Goal: Task Accomplishment & Management: Use online tool/utility

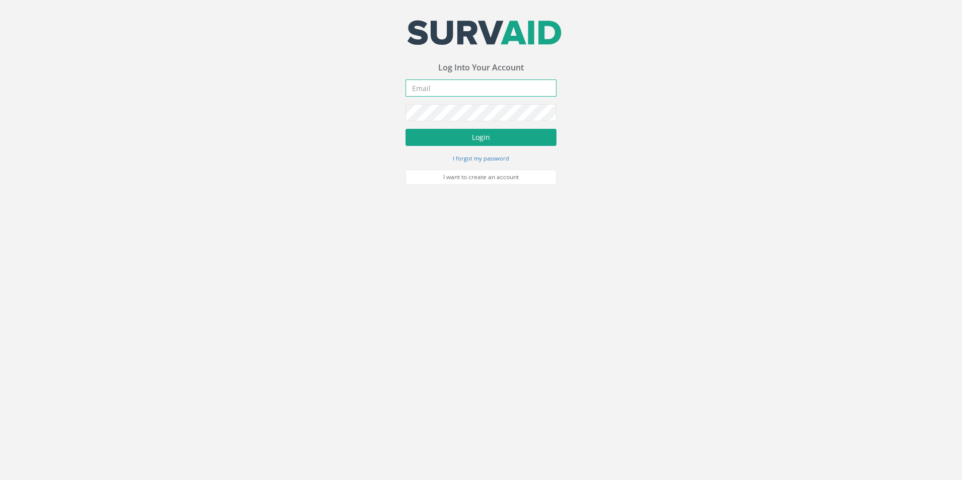
type input "[PERSON_NAME][EMAIL_ADDRESS][PERSON_NAME][DOMAIN_NAME]"
click at [476, 139] on button "Login" at bounding box center [481, 137] width 151 height 17
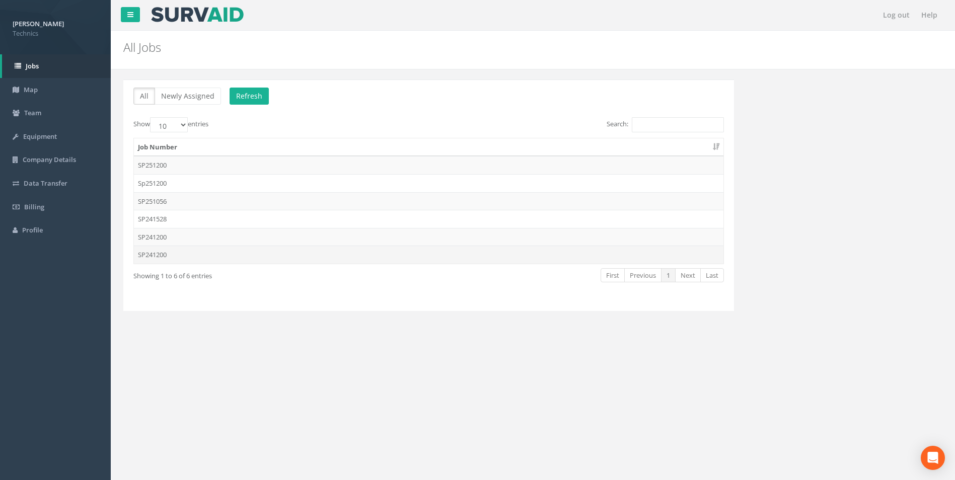
click at [160, 256] on td "SP241200" at bounding box center [428, 255] width 589 height 18
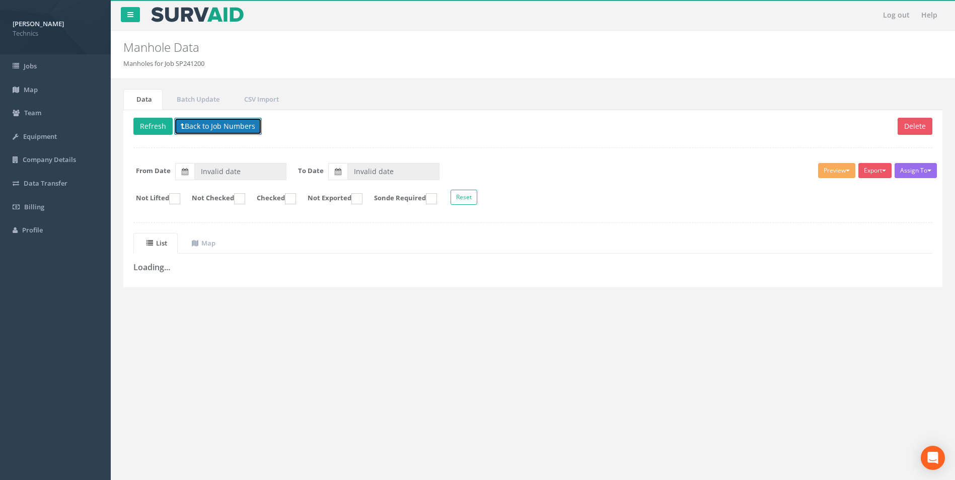
click at [235, 128] on button "Back to Job Numbers" at bounding box center [218, 126] width 88 height 17
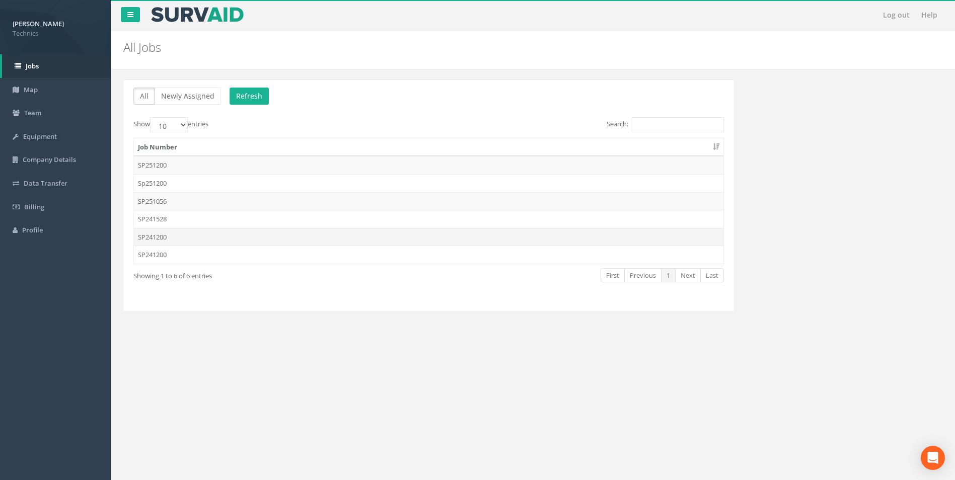
click at [163, 239] on td "SP241200" at bounding box center [428, 237] width 589 height 18
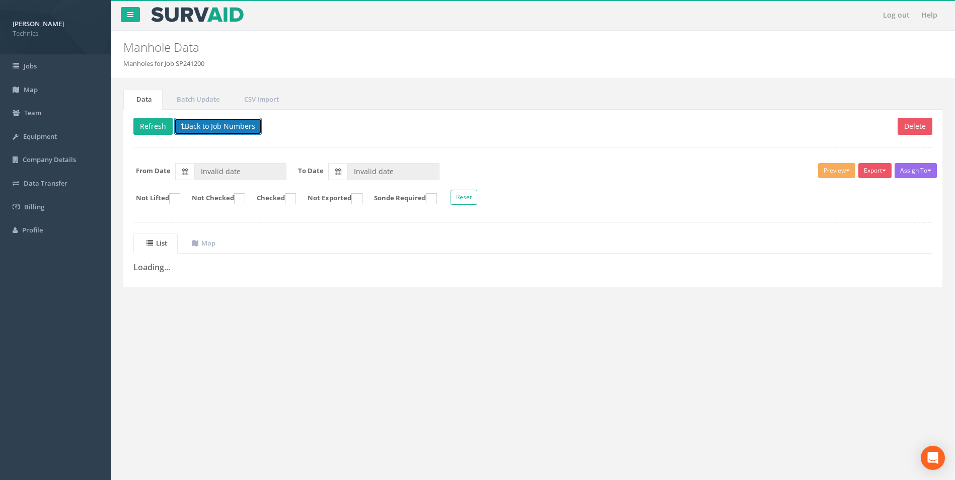
click at [210, 132] on button "Back to Job Numbers" at bounding box center [218, 126] width 88 height 17
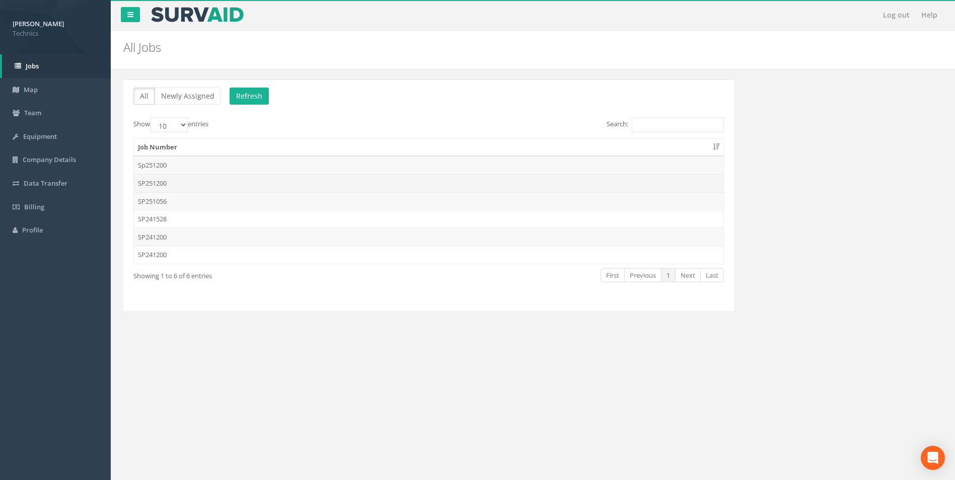
click at [161, 184] on td "SP251200" at bounding box center [428, 183] width 589 height 18
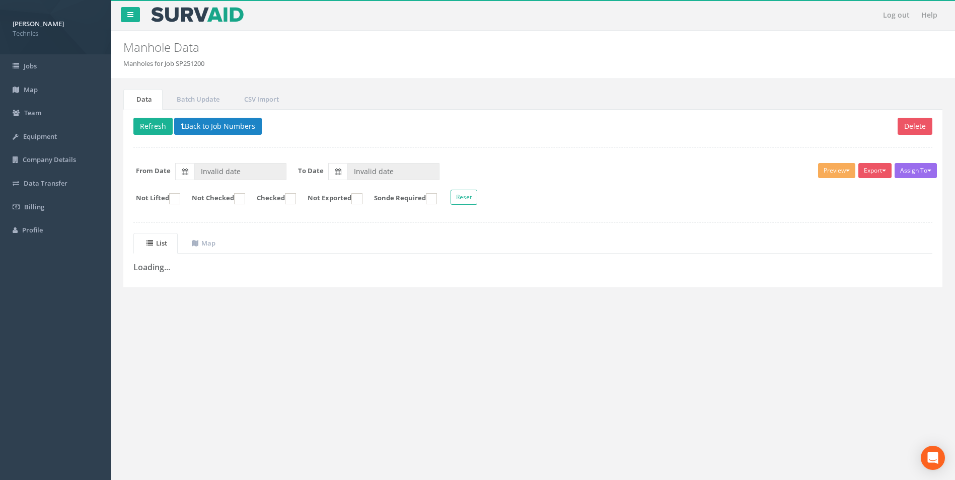
click at [274, 352] on div "Log out Help Manhole Data Manholes for Job SP251200 × There was an error fetchi…" at bounding box center [533, 302] width 844 height 604
click at [217, 129] on button "Back to Job Numbers" at bounding box center [218, 126] width 88 height 17
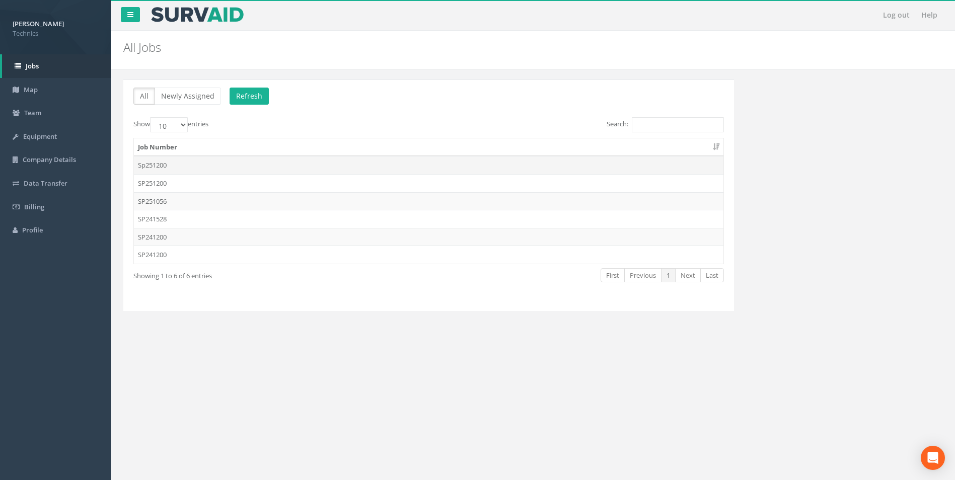
click at [160, 167] on td "Sp251200" at bounding box center [428, 165] width 589 height 18
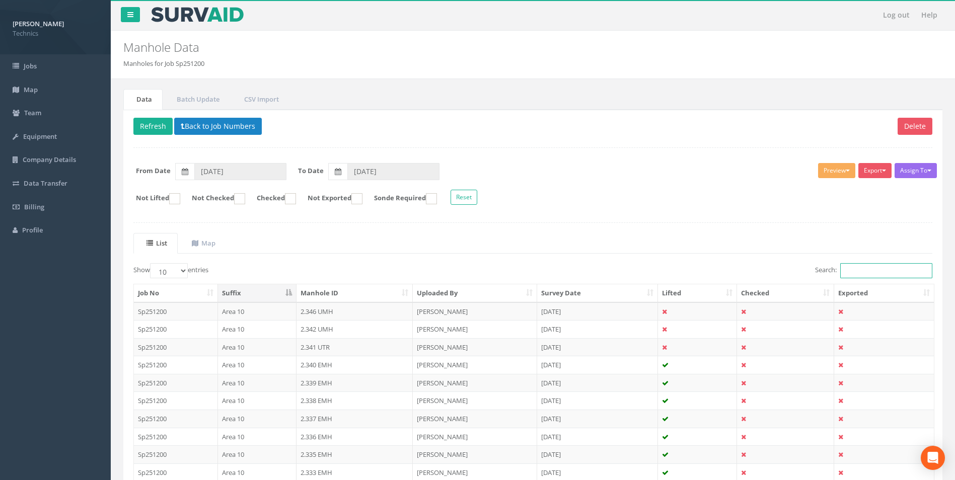
click at [856, 271] on input "Search:" at bounding box center [886, 270] width 92 height 15
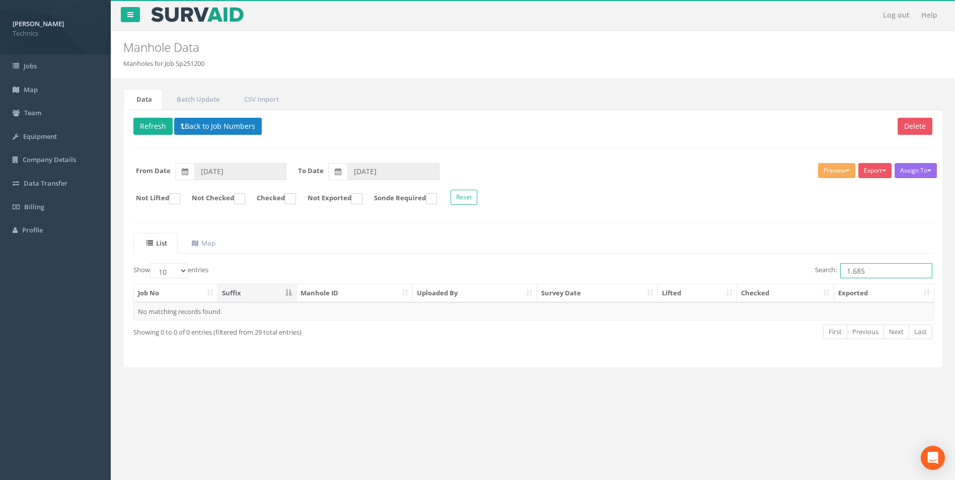
drag, startPoint x: 870, startPoint y: 273, endPoint x: 838, endPoint y: 273, distance: 31.2
click at [836, 273] on label "Search: 1.685" at bounding box center [873, 270] width 117 height 15
type input "1.685"
click at [214, 125] on button "Back to Job Numbers" at bounding box center [218, 126] width 88 height 17
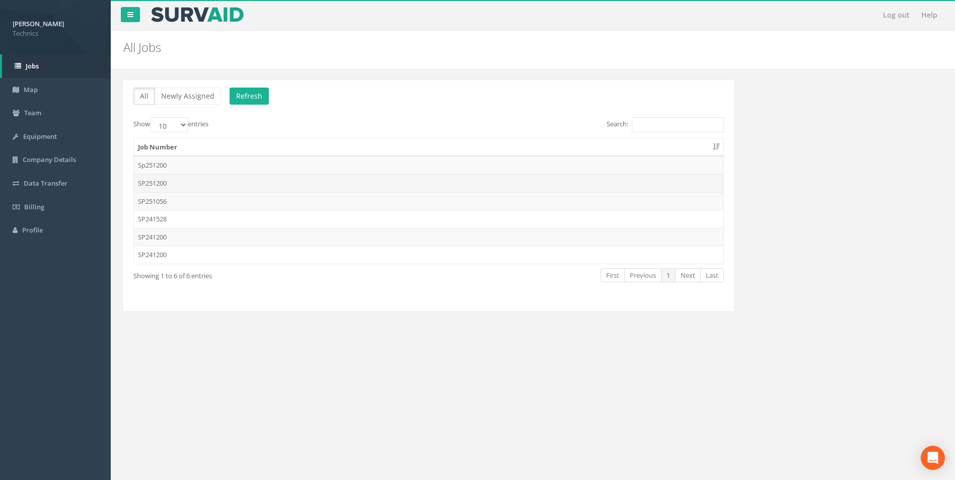
click at [159, 180] on td "SP251200" at bounding box center [428, 183] width 589 height 18
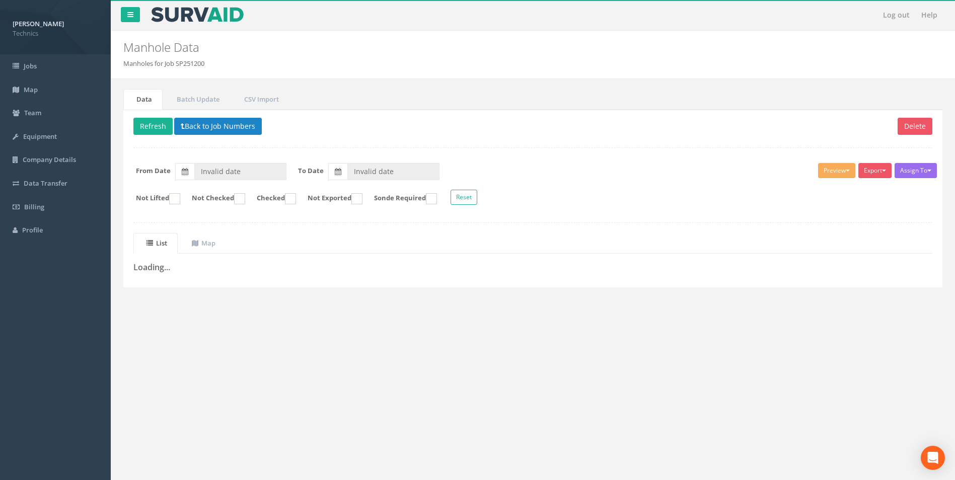
click at [217, 308] on div "Data Batch Update CSV Import Delete Refresh Back to Job Numbers Assign To No Co…" at bounding box center [532, 199] width 829 height 241
click at [208, 125] on button "Back to Job Numbers" at bounding box center [218, 126] width 88 height 17
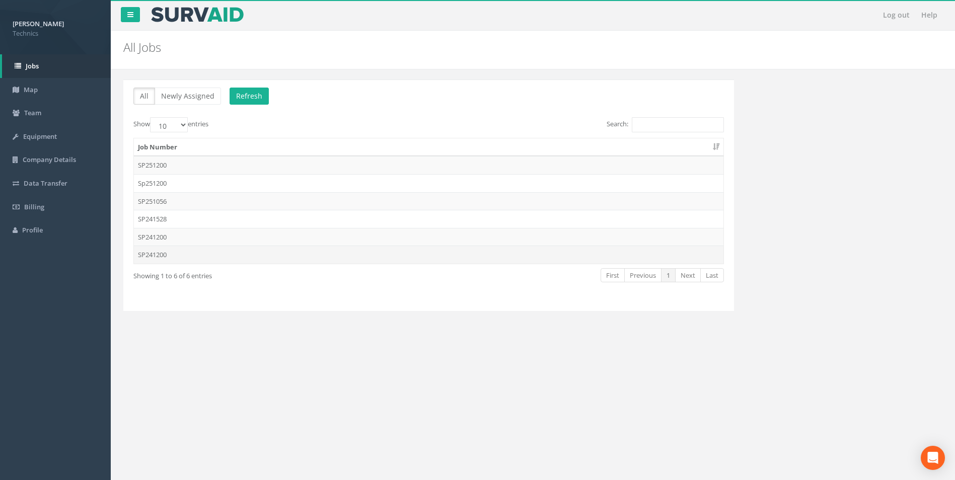
click at [165, 256] on td "SP241200" at bounding box center [428, 255] width 589 height 18
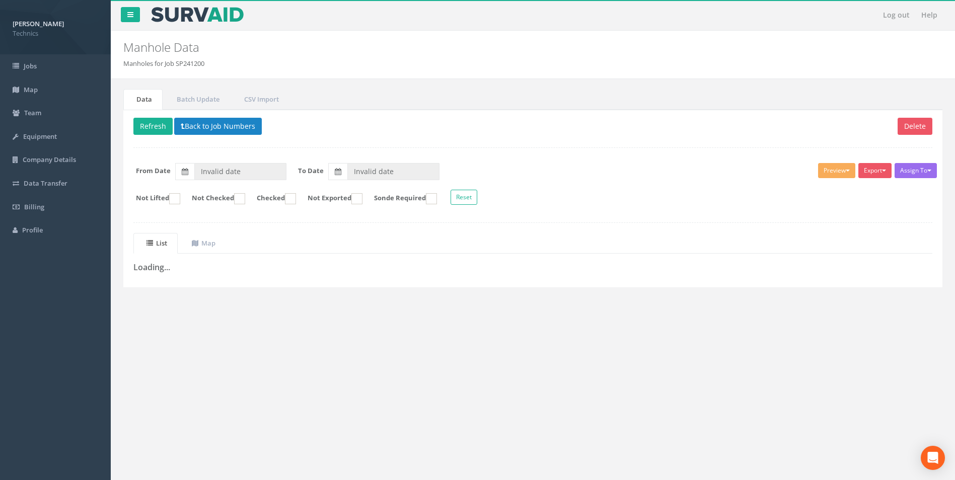
click at [279, 324] on div "Log out Help Manhole Data Manholes for Job SP241200 × There was an error fetchi…" at bounding box center [533, 302] width 844 height 604
click at [217, 126] on button "Back to Job Numbers" at bounding box center [218, 126] width 88 height 17
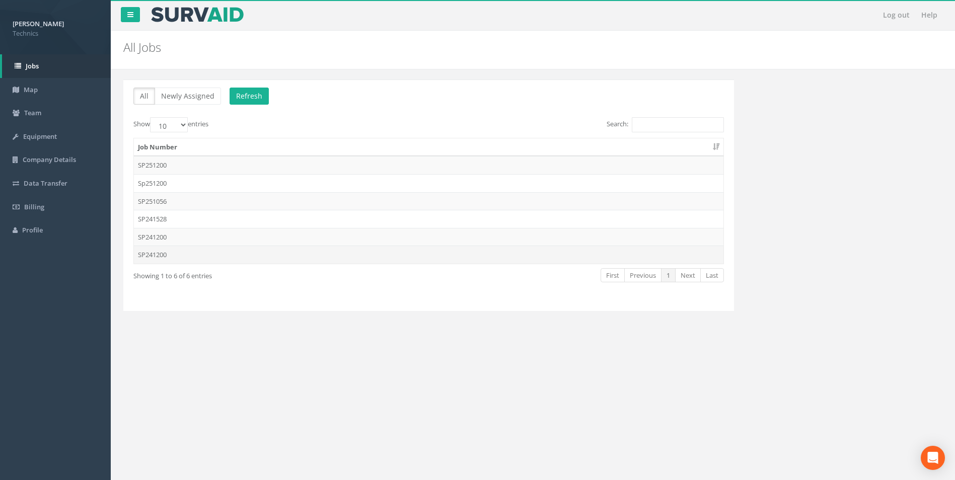
click at [155, 252] on td "SP241200" at bounding box center [428, 255] width 589 height 18
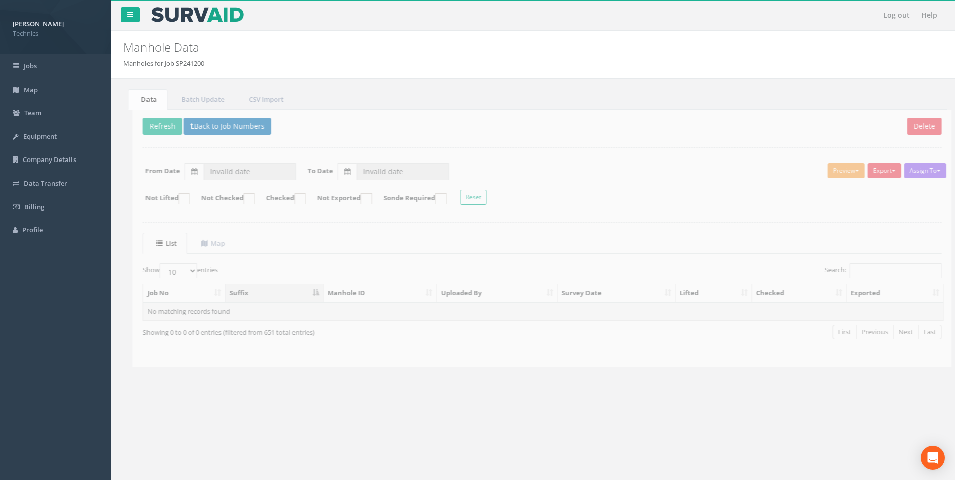
type input "[DATE]"
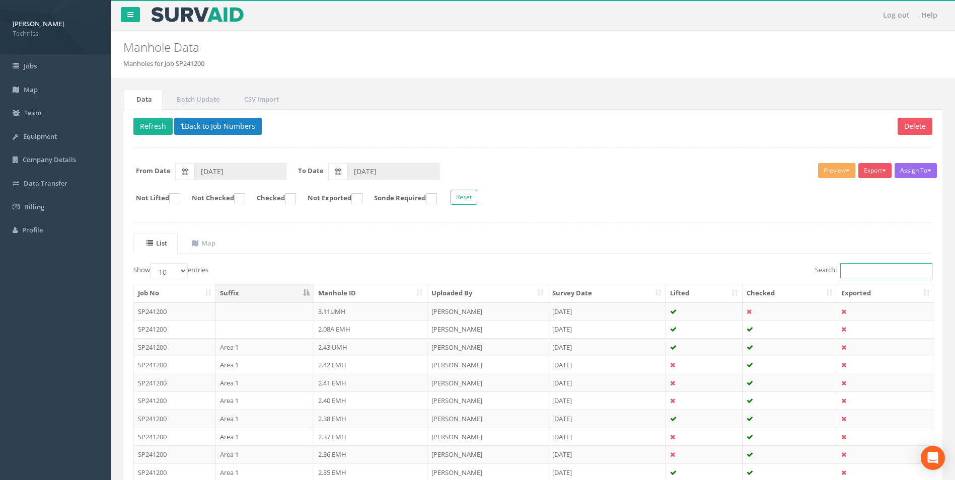
click at [857, 271] on input "Search:" at bounding box center [886, 270] width 92 height 15
paste input "1.685"
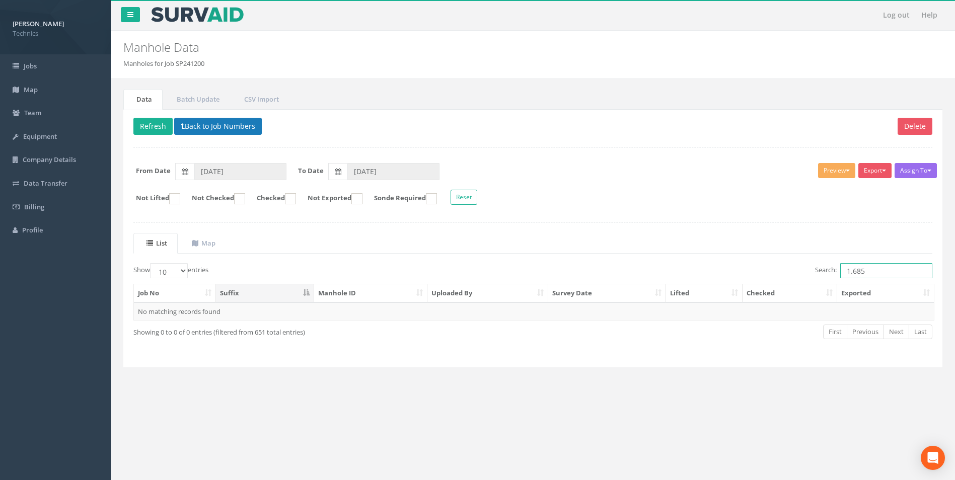
type input "1.685"
click at [240, 127] on button "Back to Job Numbers" at bounding box center [218, 126] width 88 height 17
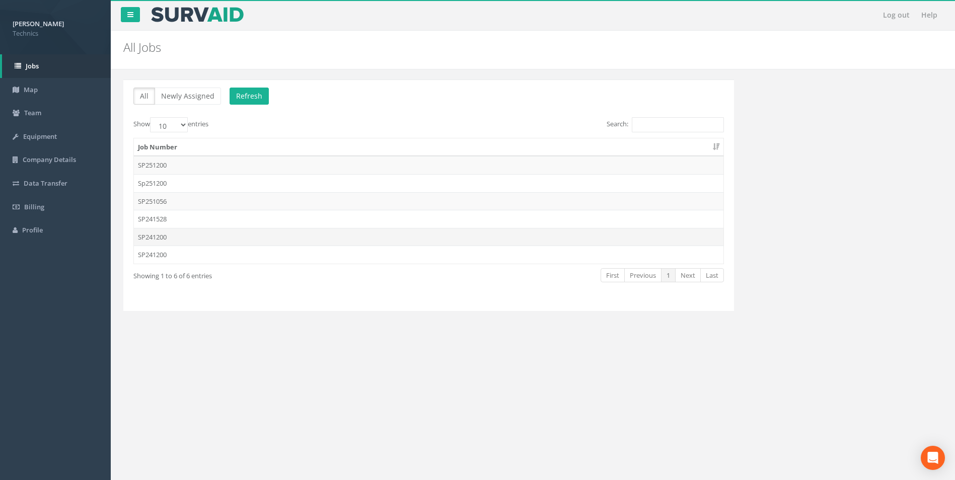
click at [154, 239] on td "SP241200" at bounding box center [428, 237] width 589 height 18
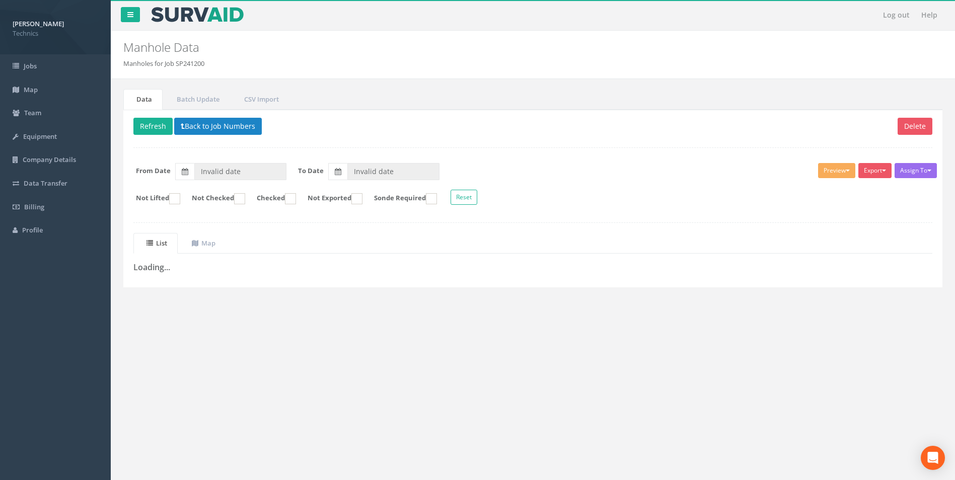
click at [208, 320] on div "Data Batch Update CSV Import Delete Refresh Back to Job Numbers Assign To No Co…" at bounding box center [532, 199] width 829 height 241
click at [215, 126] on button "Back to Job Numbers" at bounding box center [218, 126] width 88 height 17
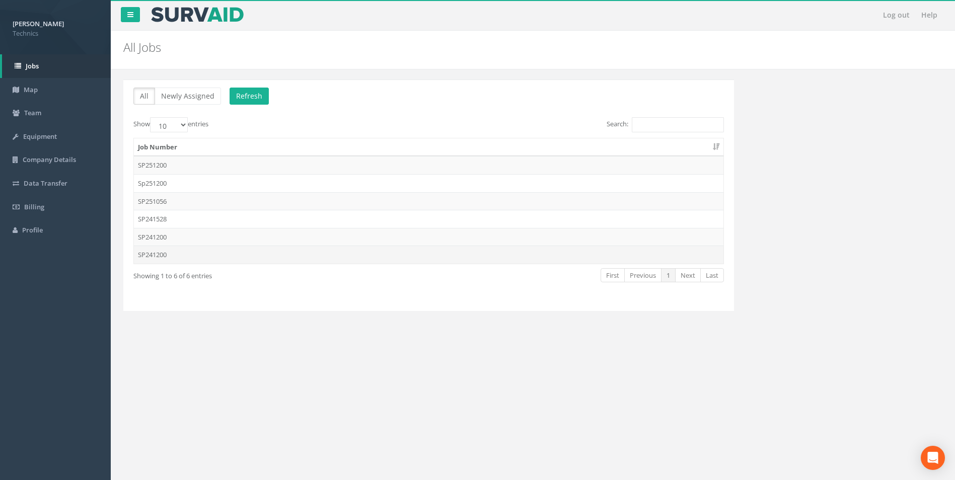
click at [152, 257] on td "SP241200" at bounding box center [428, 255] width 589 height 18
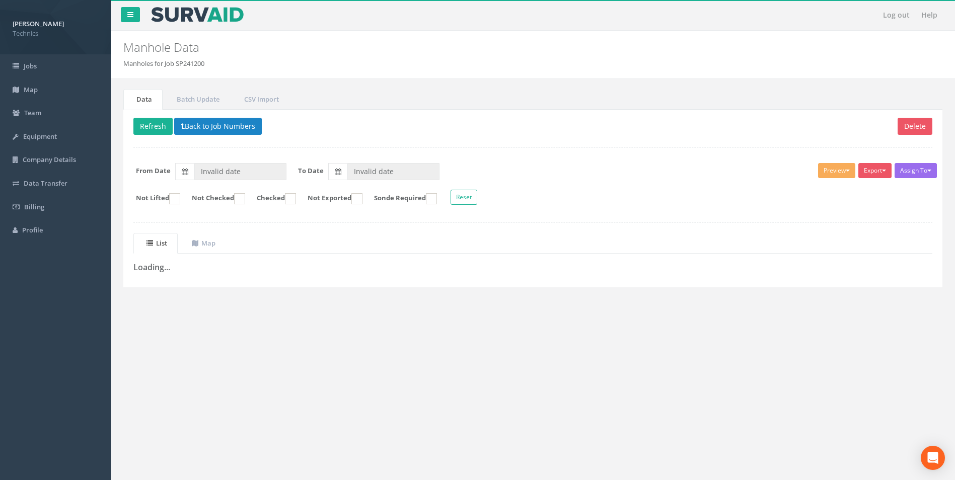
click at [168, 276] on div "List Map Loading... + - Leaflet" at bounding box center [533, 255] width 814 height 44
click at [875, 236] on ul "List Map" at bounding box center [532, 243] width 799 height 21
click at [194, 125] on button "Back to Job Numbers" at bounding box center [218, 126] width 88 height 17
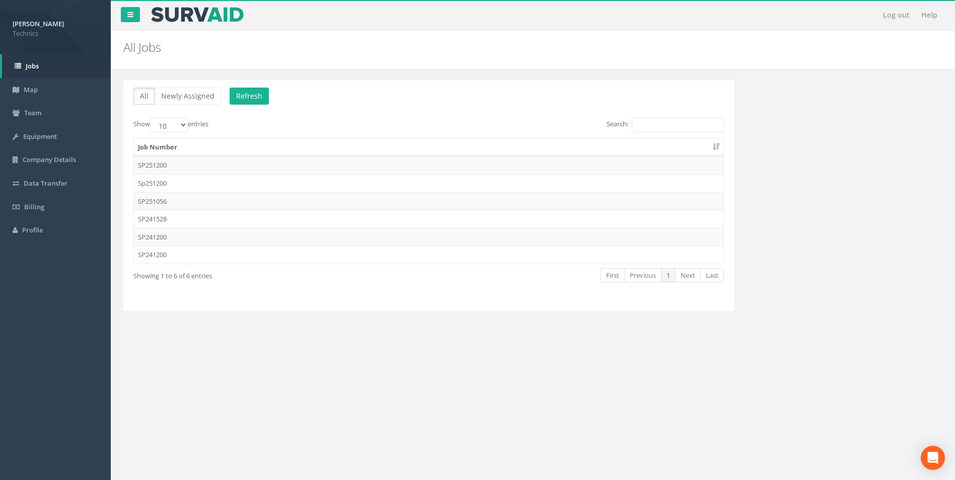
click at [152, 237] on td "SP241200" at bounding box center [428, 237] width 589 height 18
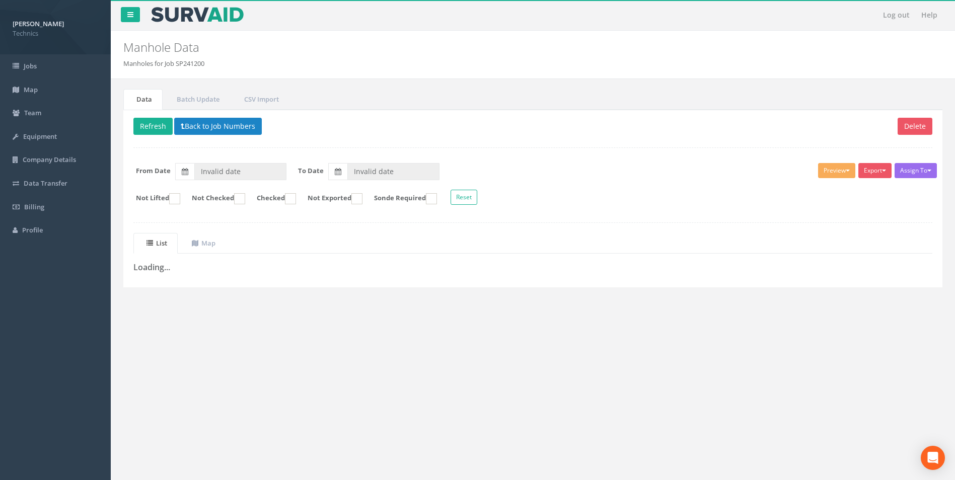
click at [244, 333] on div "Log out Help Manhole Data Manholes for Job SP241200 × There was an error fetchi…" at bounding box center [533, 302] width 844 height 604
click at [204, 279] on div "Delete Refresh Back to Job Numbers Assign To No Companies Added Export Technics…" at bounding box center [532, 199] width 819 height 178
click at [207, 126] on button "Back to Job Numbers" at bounding box center [218, 126] width 88 height 17
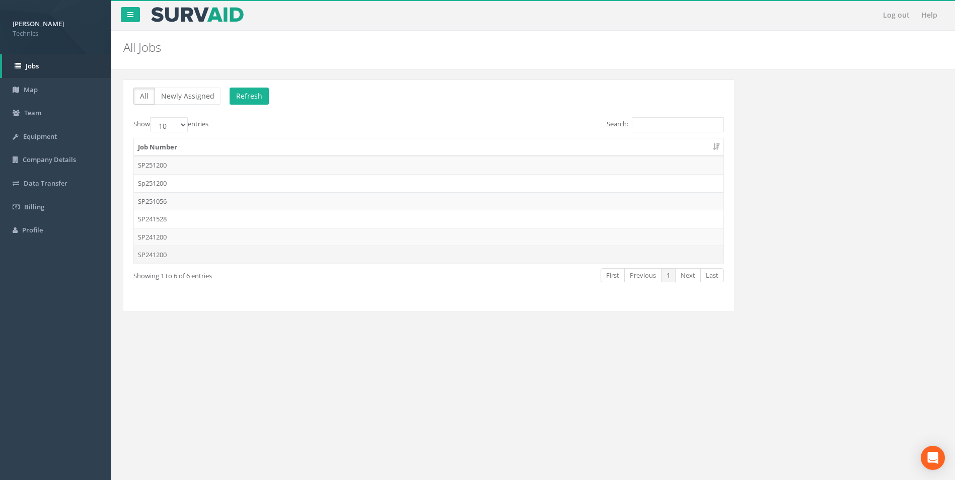
click at [150, 255] on td "SP241200" at bounding box center [428, 255] width 589 height 18
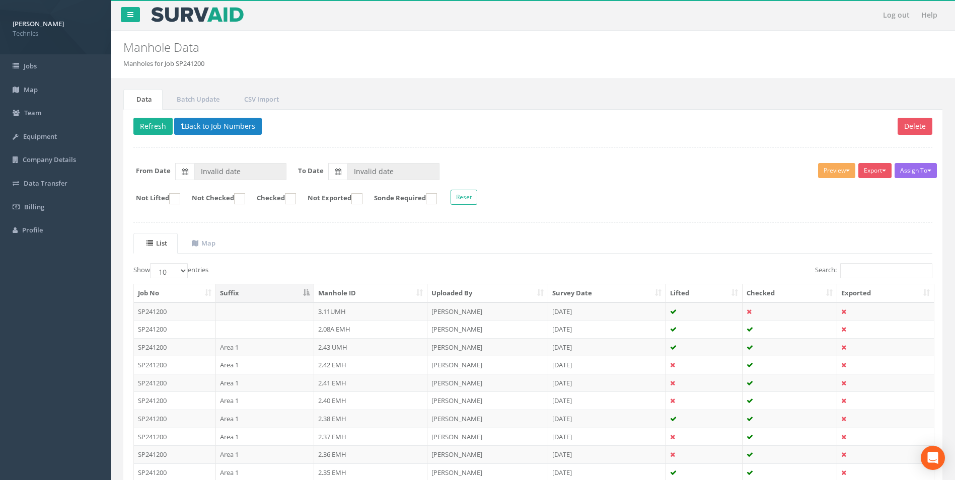
type input "[DATE]"
click at [857, 269] on input "Search:" at bounding box center [886, 270] width 92 height 15
paste input "1.685"
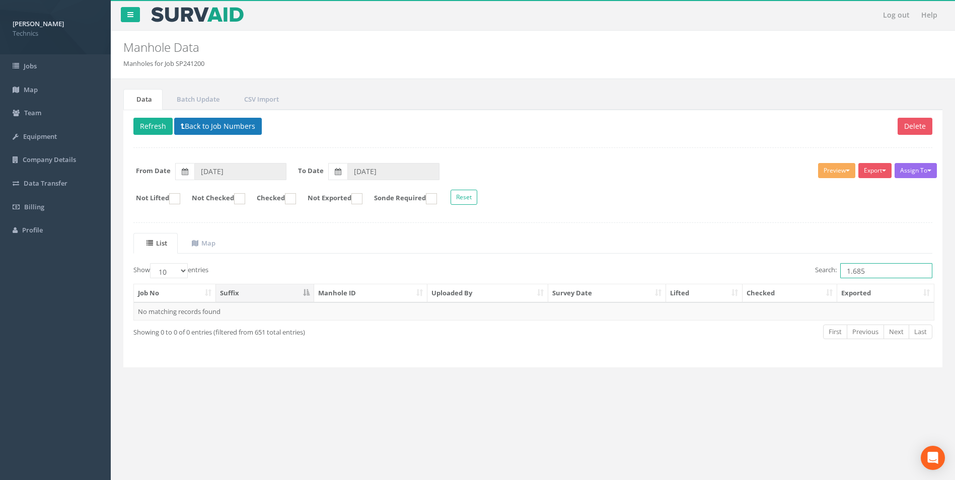
type input "1.685"
click at [196, 119] on button "Back to Job Numbers" at bounding box center [218, 126] width 88 height 17
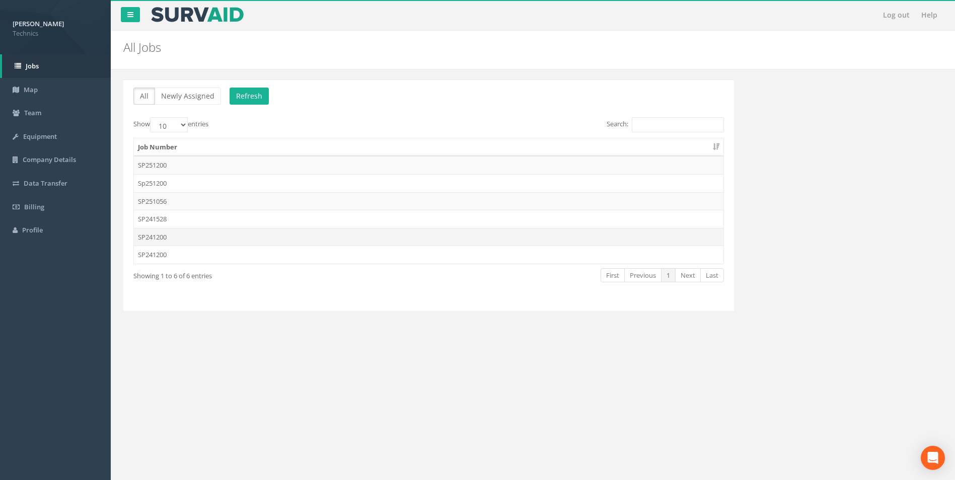
click at [154, 240] on td "SP241200" at bounding box center [428, 237] width 589 height 18
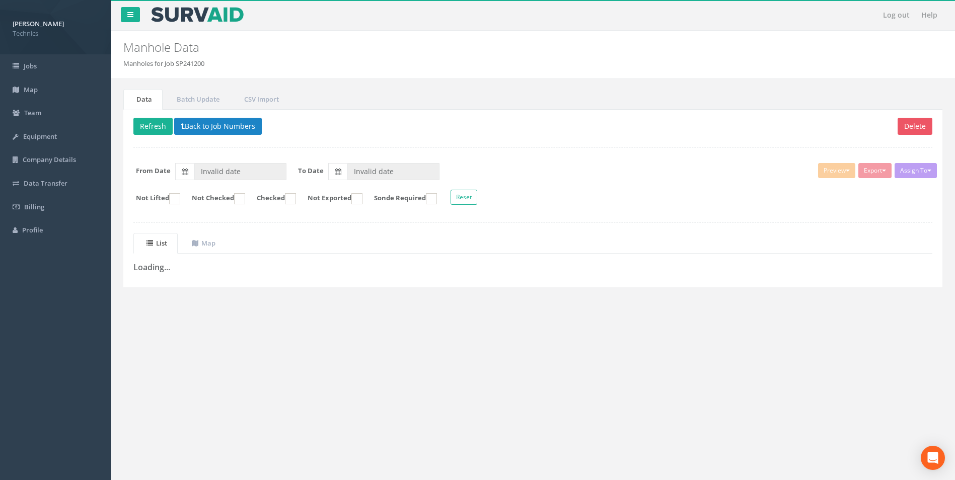
type input "[DATE]"
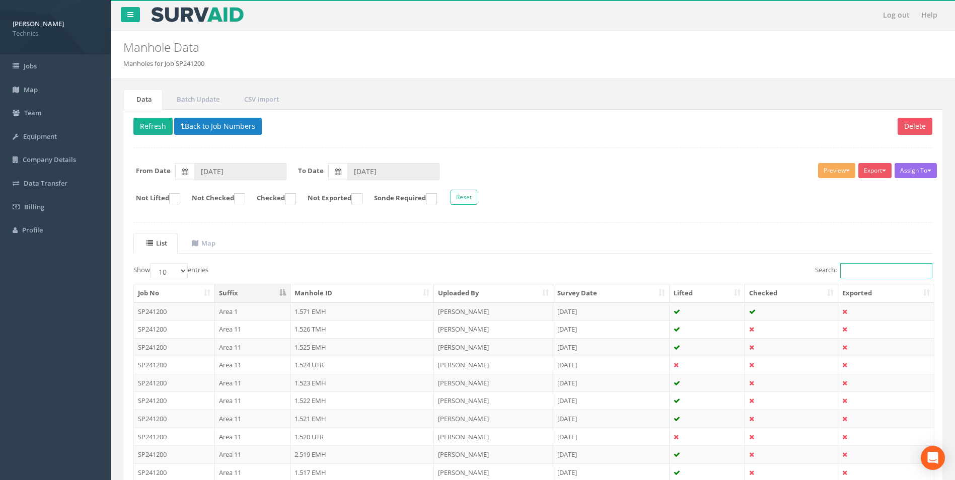
click at [854, 270] on input "Search:" at bounding box center [886, 270] width 92 height 15
paste input "1.685"
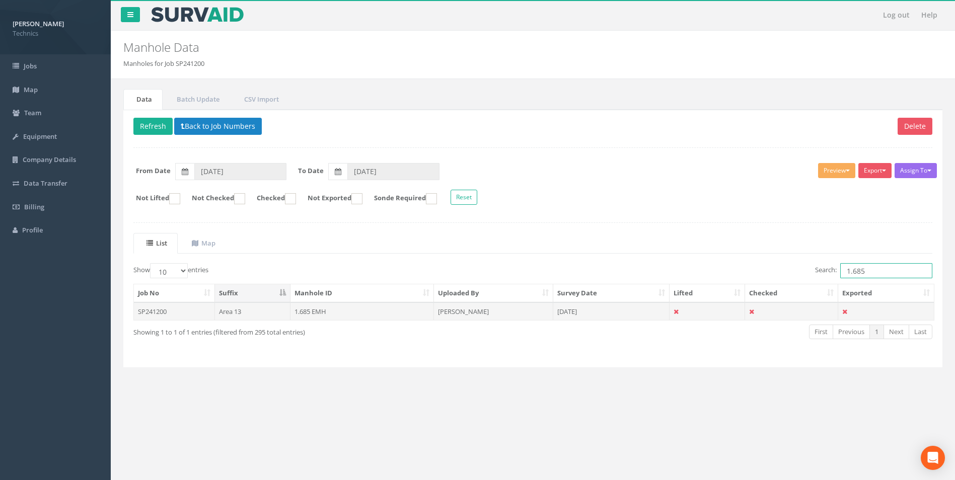
type input "1.685"
click at [301, 312] on td "1.685 EMH" at bounding box center [362, 311] width 144 height 18
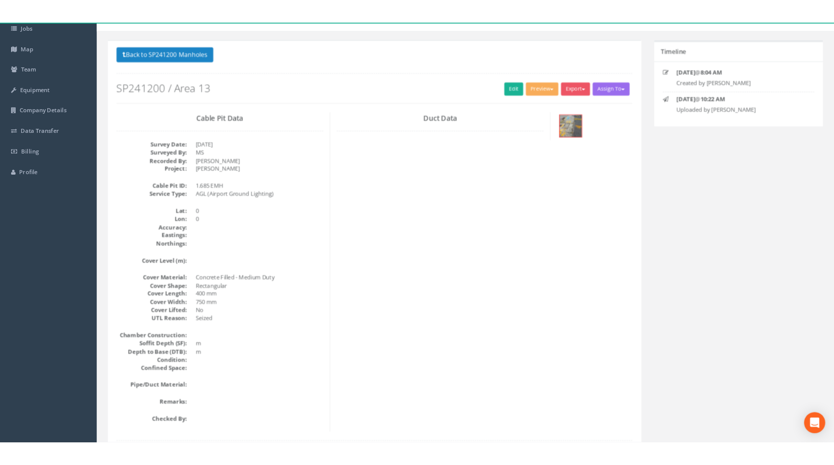
scroll to position [10, 0]
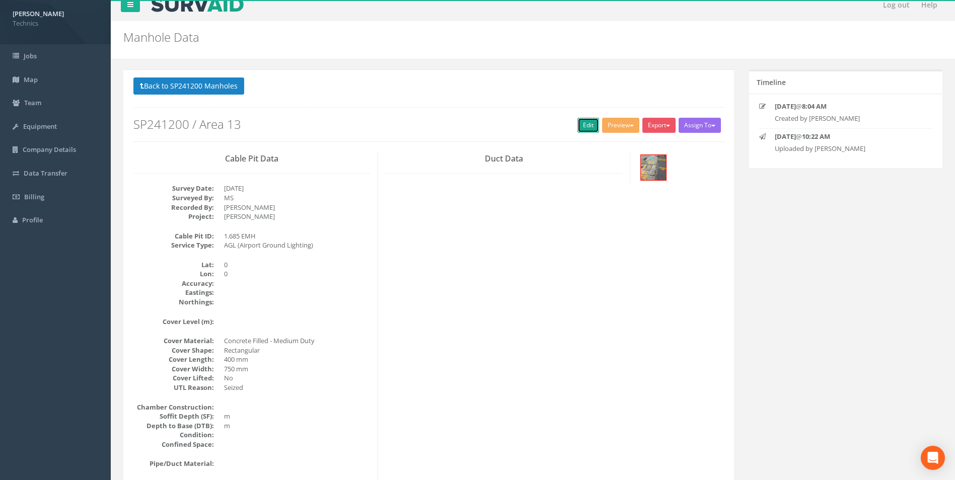
click at [581, 123] on link "Edit" at bounding box center [588, 125] width 22 height 15
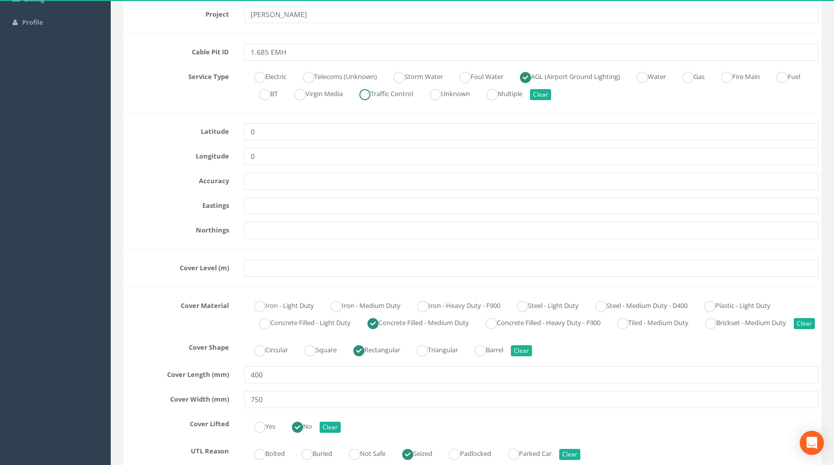
scroll to position [211, 0]
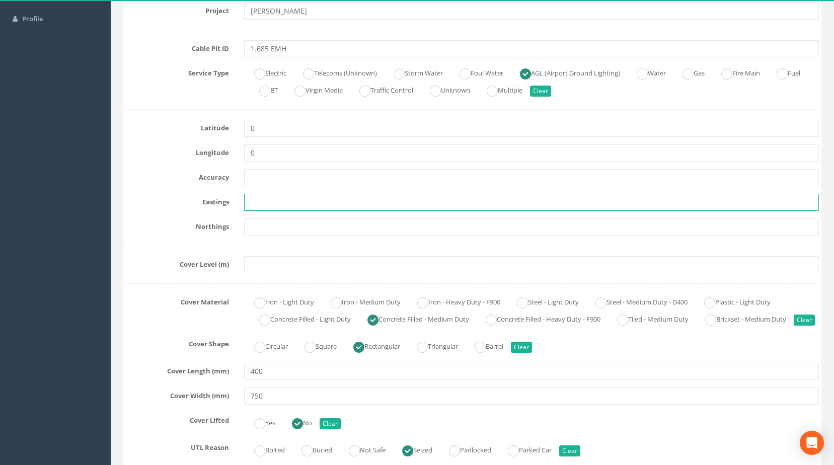
click at [254, 200] on input "text" at bounding box center [531, 202] width 575 height 17
paste input "430086.9496"
type input "430086.9496"
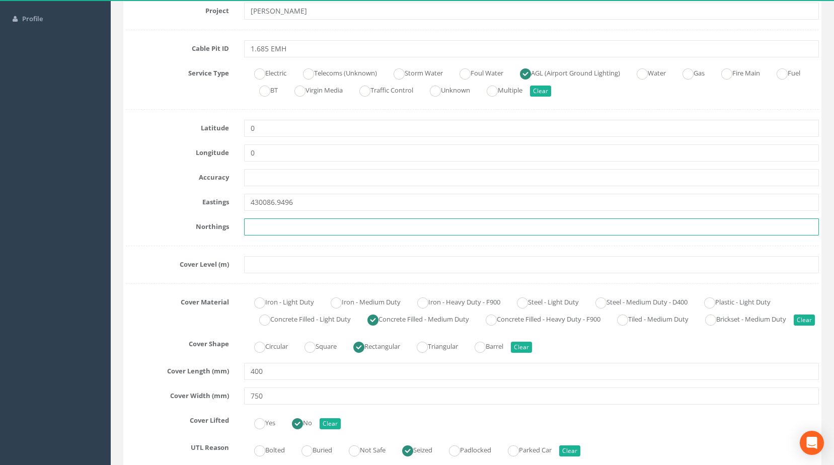
click at [267, 227] on input "text" at bounding box center [531, 226] width 575 height 17
paste input "206082.1448"
type input "206082.1448"
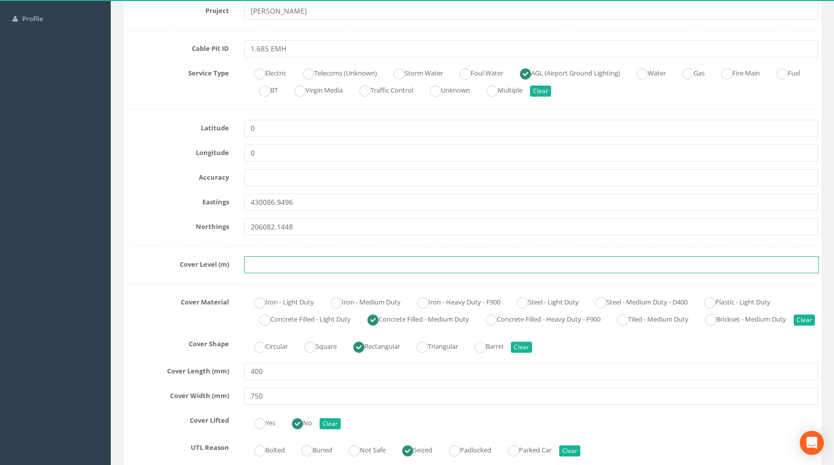
click at [266, 265] on input "text" at bounding box center [531, 264] width 575 height 17
paste input "75.3960"
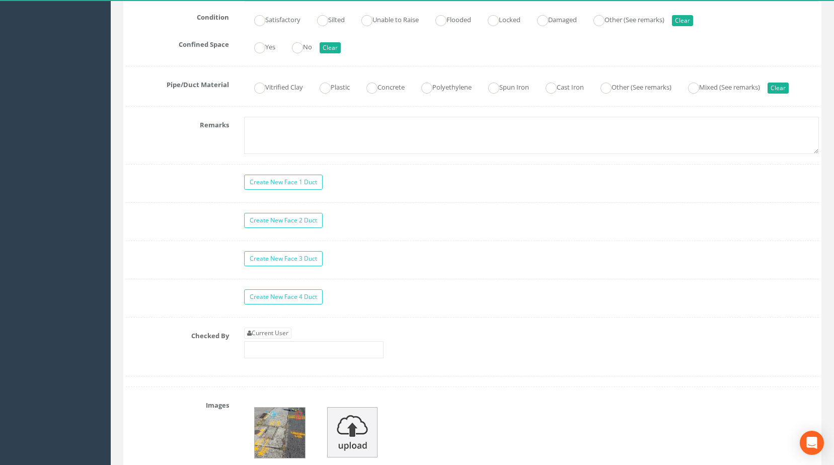
scroll to position [765, 0]
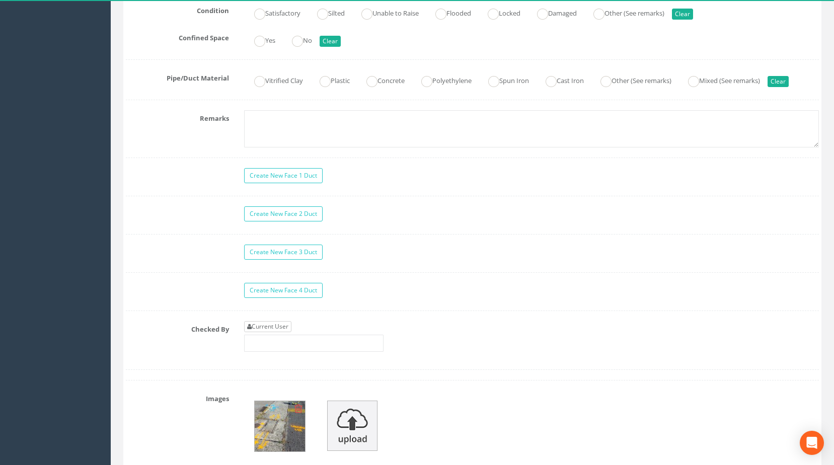
type input "75.3960"
click at [273, 332] on link "Current User" at bounding box center [267, 326] width 47 height 11
type input "[PERSON_NAME]"
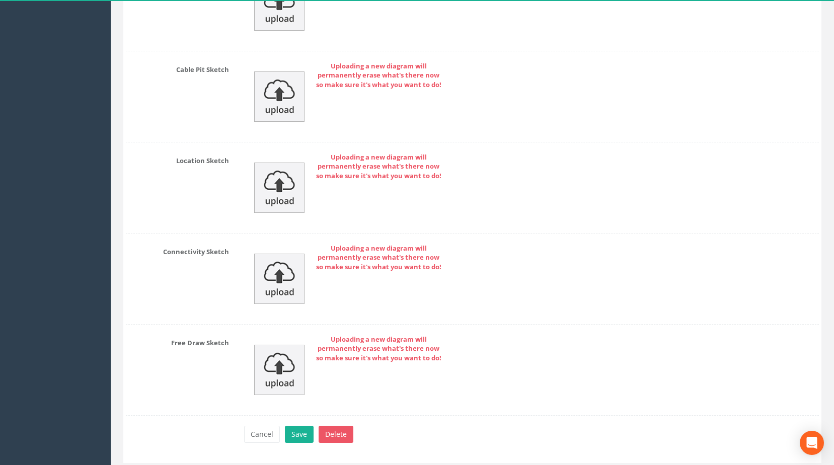
scroll to position [1466, 0]
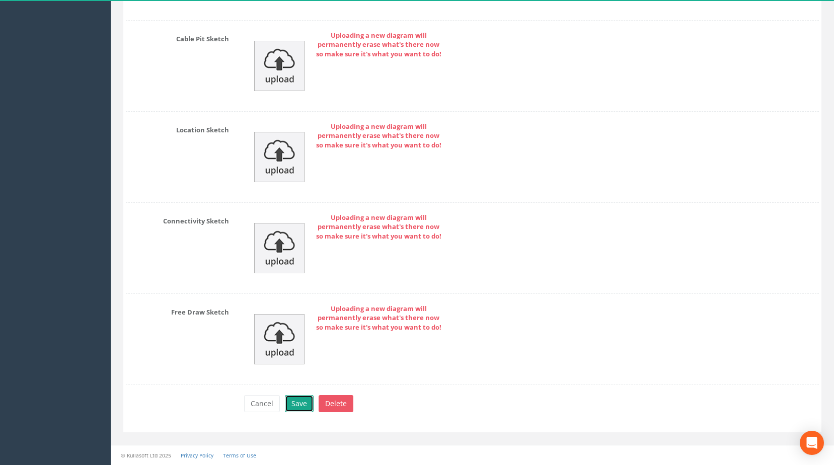
click at [292, 405] on button "Save" at bounding box center [299, 403] width 29 height 17
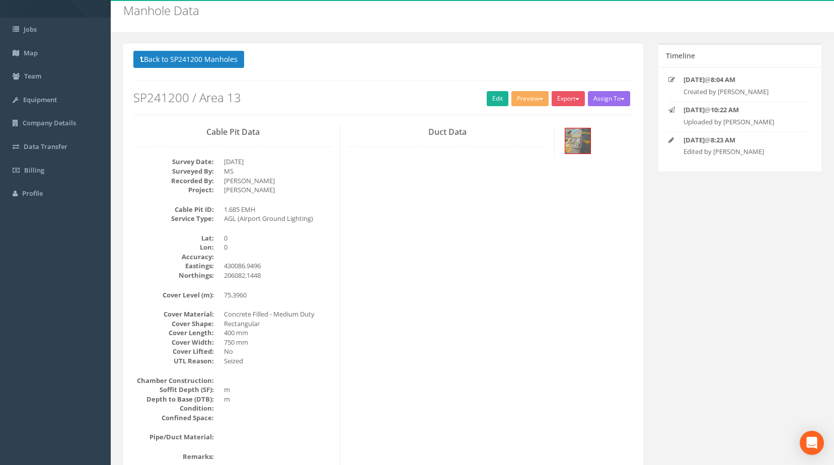
scroll to position [0, 0]
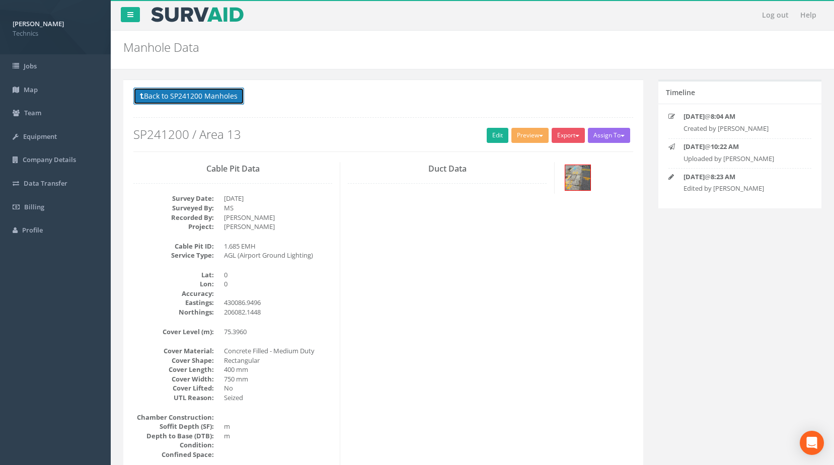
click at [211, 100] on button "Back to SP241200 Manholes" at bounding box center [188, 96] width 111 height 17
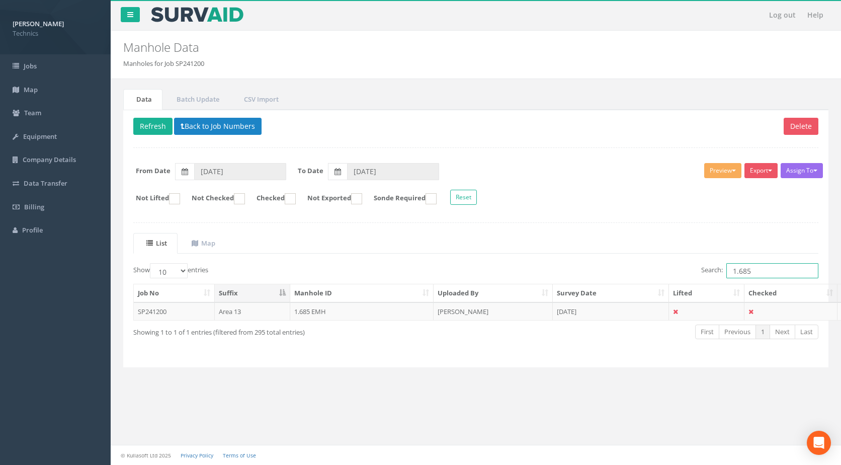
drag, startPoint x: 757, startPoint y: 270, endPoint x: 742, endPoint y: 270, distance: 15.1
click at [742, 270] on input "1.685" at bounding box center [773, 270] width 92 height 15
drag, startPoint x: 754, startPoint y: 270, endPoint x: 718, endPoint y: 270, distance: 36.2
click at [718, 270] on label "Search: 1.606" at bounding box center [760, 270] width 117 height 15
type input "1.606"
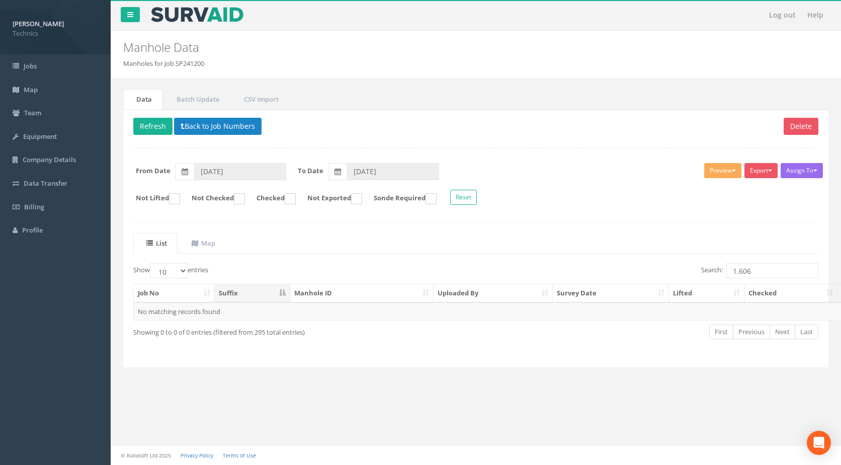
click at [273, 323] on div "Show 10 25 50 100 entries Search: 1.606 Job No Suffix Manhole ID Uploaded By Su…" at bounding box center [475, 310] width 685 height 94
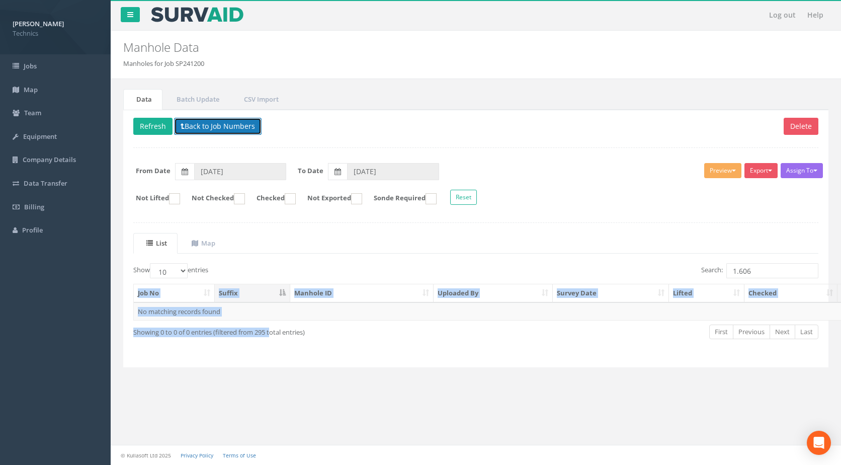
click at [216, 129] on button "Back to Job Numbers" at bounding box center [218, 126] width 88 height 17
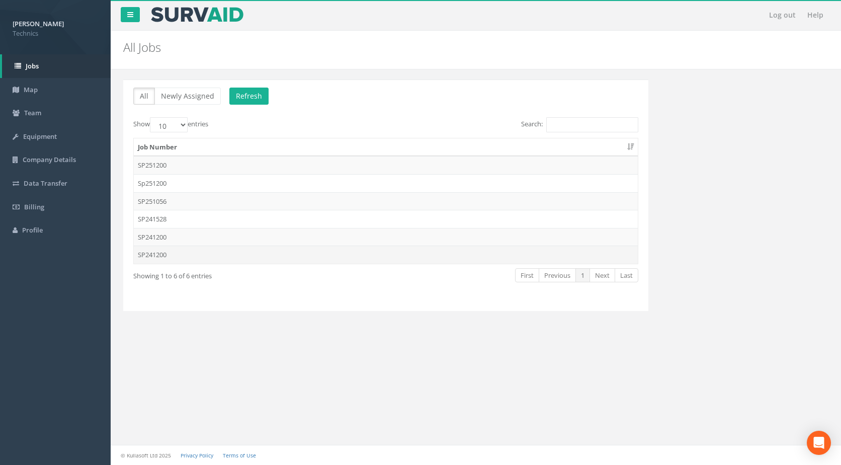
click at [162, 256] on td "SP241200" at bounding box center [386, 255] width 504 height 18
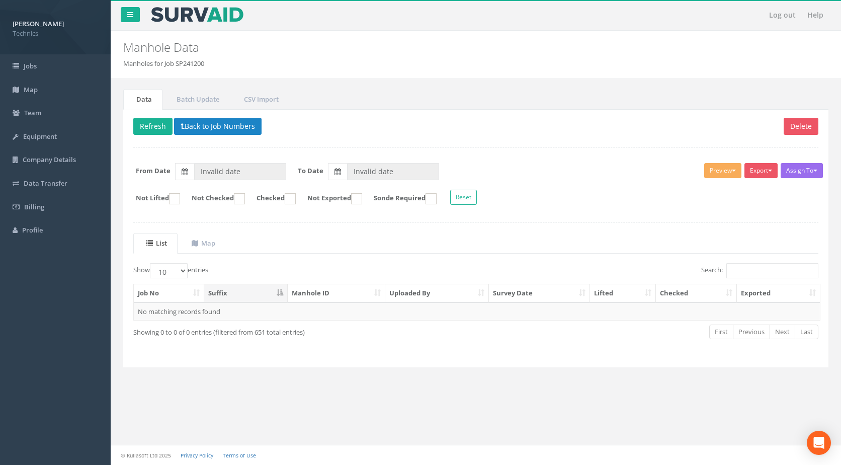
type input "[DATE]"
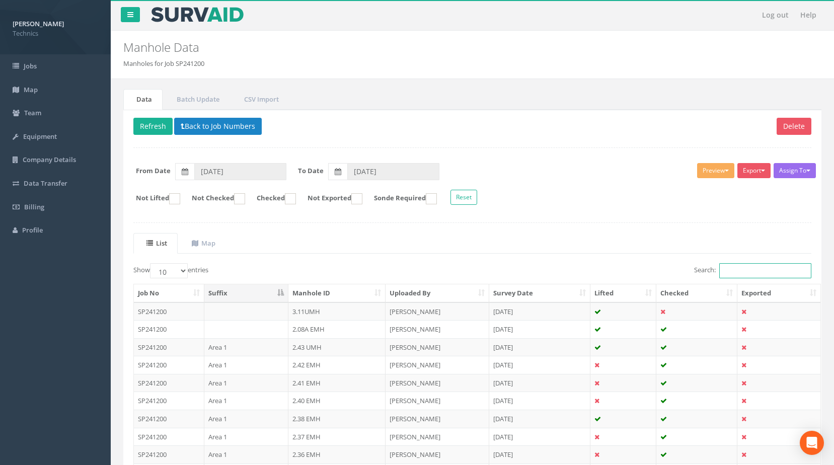
click at [724, 269] on input "Search:" at bounding box center [765, 270] width 92 height 15
paste input "1.606"
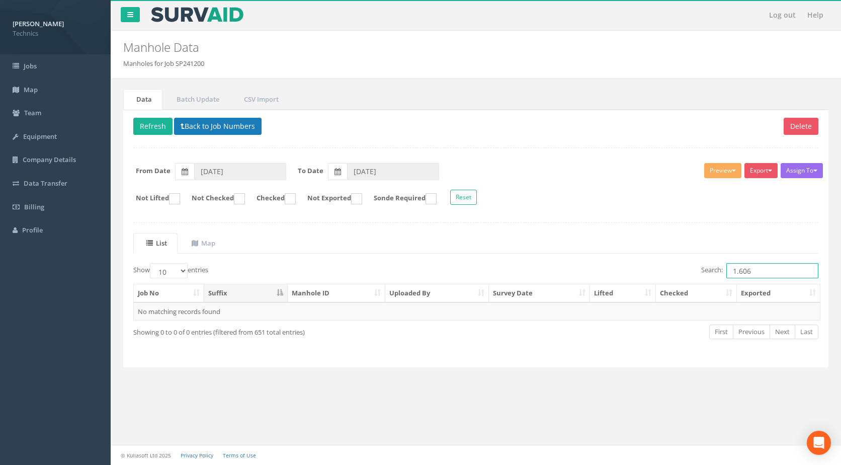
type input "1.606"
click at [200, 127] on button "Back to Job Numbers" at bounding box center [218, 126] width 88 height 17
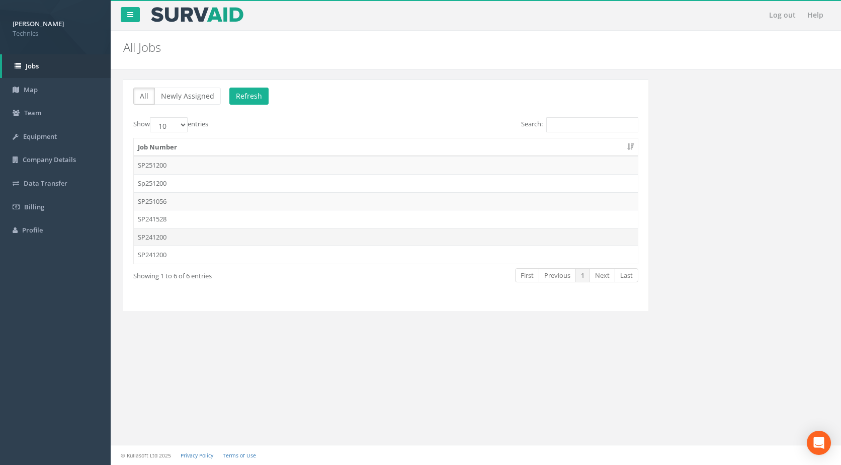
click at [151, 238] on td "SP241200" at bounding box center [386, 237] width 504 height 18
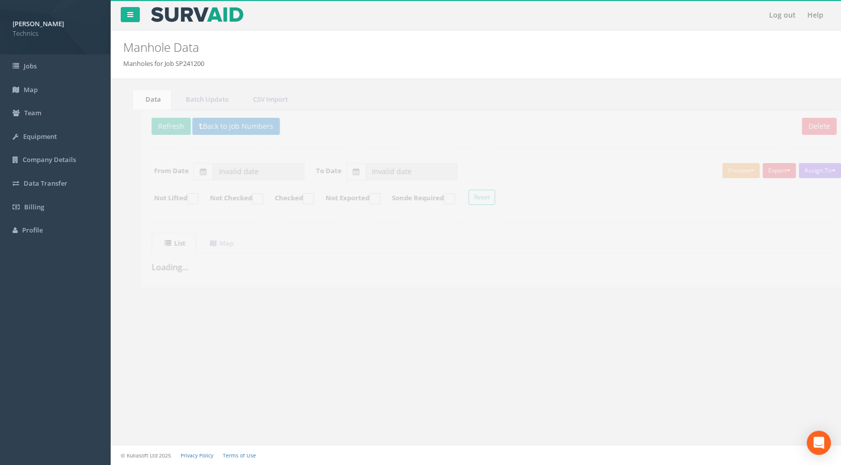
click at [249, 324] on div "Log out Help Manhole Data Manholes for Job SP241200 × There was an error fetchi…" at bounding box center [476, 232] width 731 height 465
click at [217, 128] on button "Back to Job Numbers" at bounding box center [218, 126] width 88 height 17
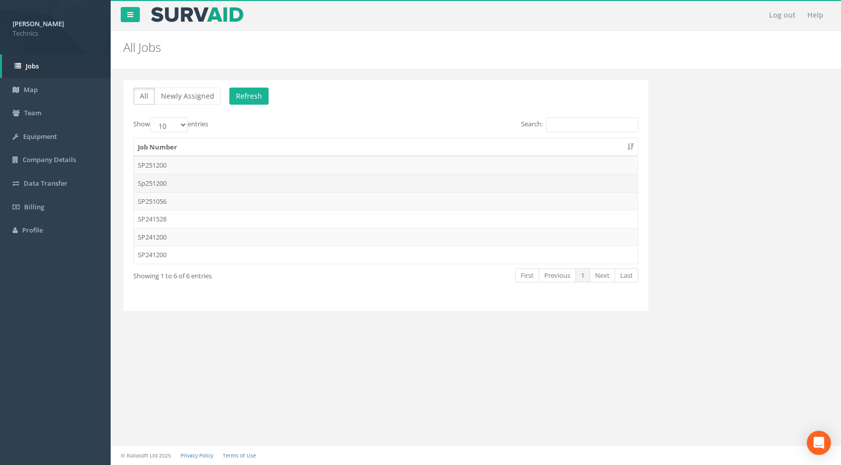
click at [153, 185] on td "Sp251200" at bounding box center [386, 183] width 504 height 18
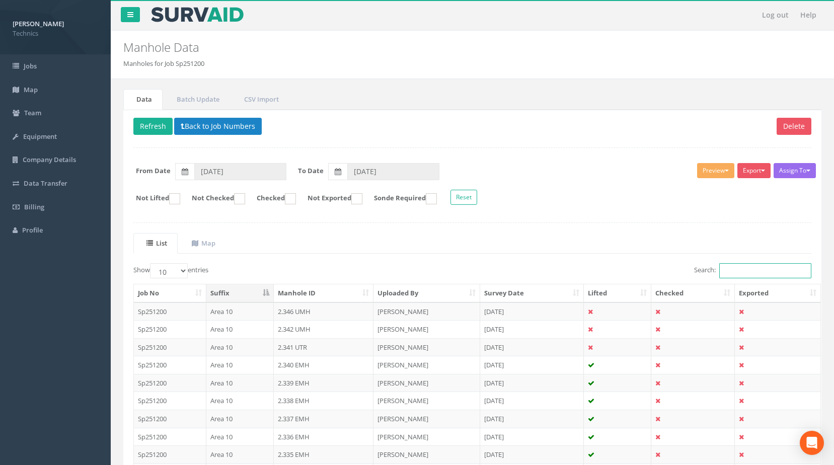
click at [728, 273] on input "Search:" at bounding box center [765, 270] width 92 height 15
paste input "1.606"
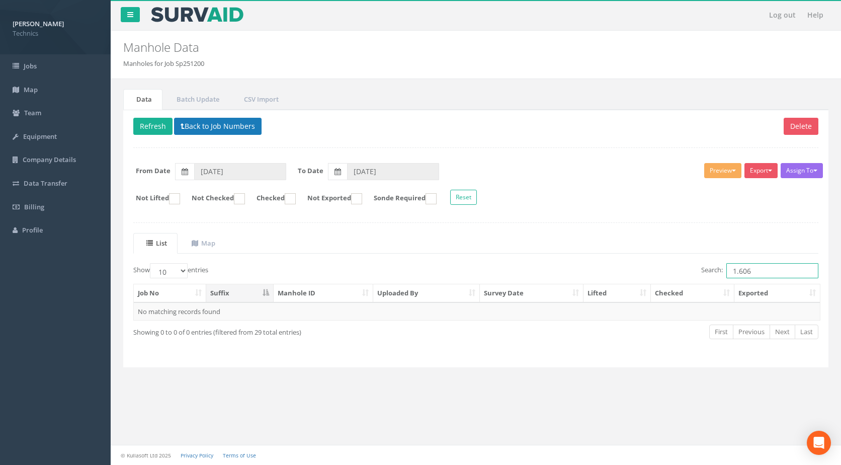
type input "1.606"
click at [236, 128] on button "Back to Job Numbers" at bounding box center [218, 126] width 88 height 17
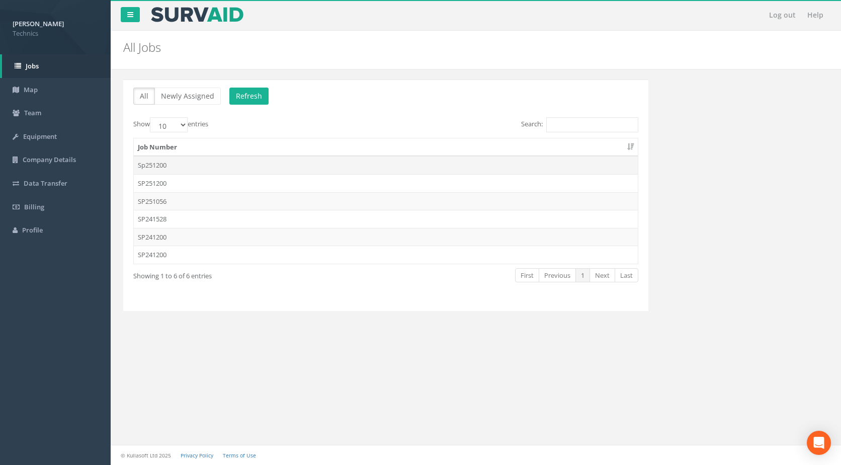
click at [161, 166] on td "Sp251200" at bounding box center [386, 165] width 504 height 18
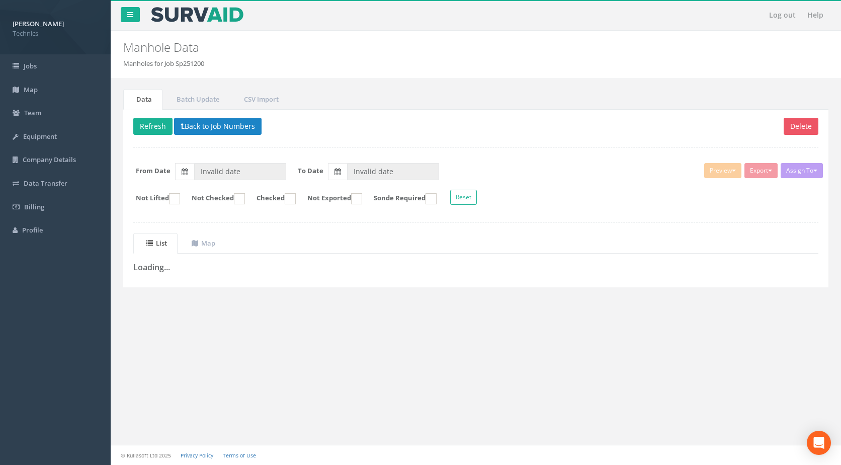
type input "[DATE]"
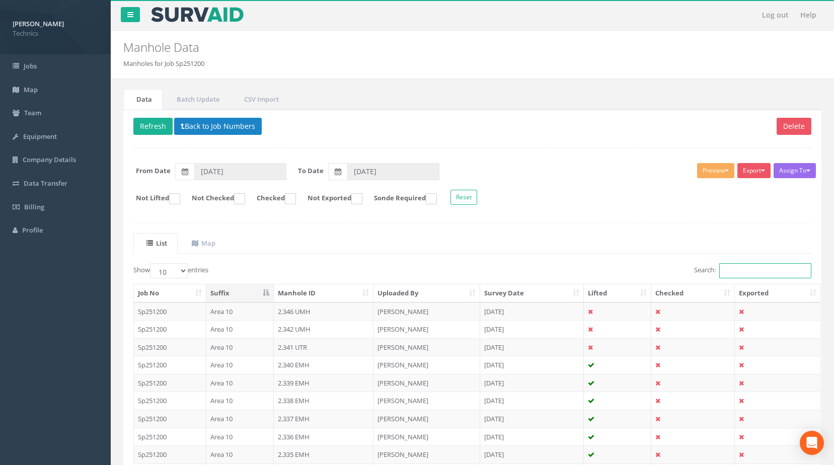
click at [747, 270] on input "Search:" at bounding box center [765, 270] width 92 height 15
paste input "1.606"
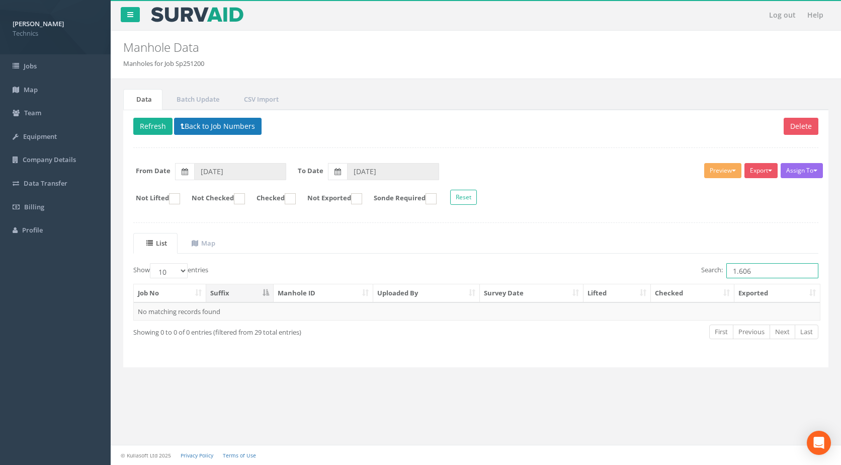
type input "1.606"
click at [215, 128] on button "Back to Job Numbers" at bounding box center [218, 126] width 88 height 17
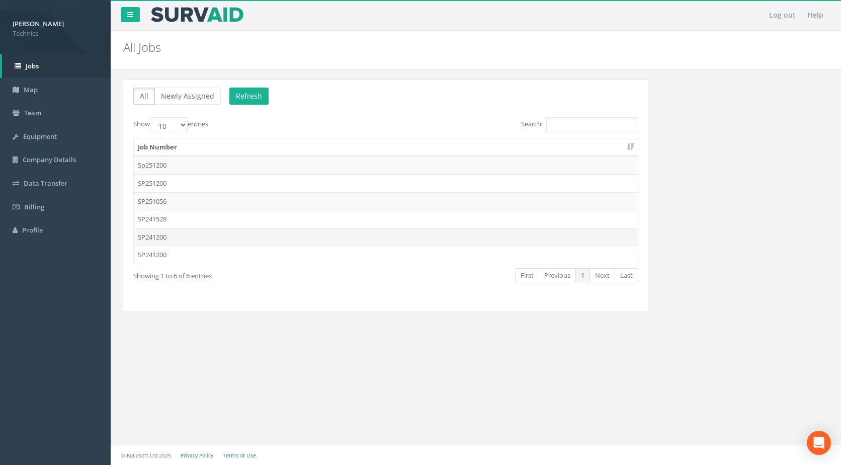
click at [160, 239] on td "SP241200" at bounding box center [386, 237] width 504 height 18
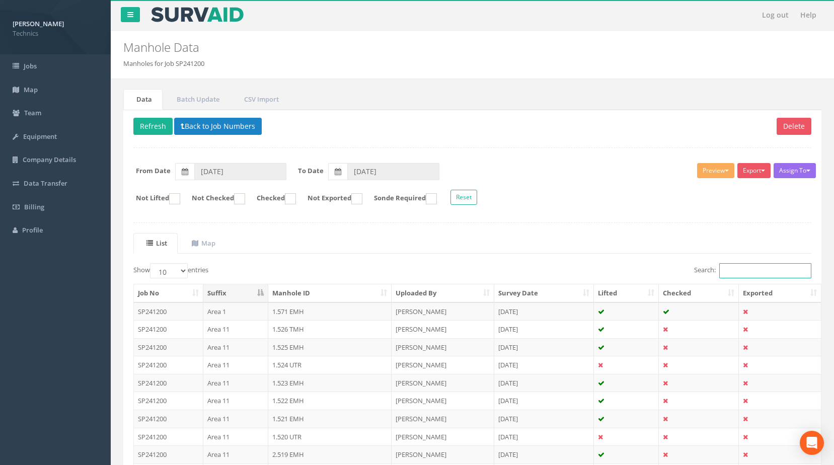
click at [738, 271] on input "Search:" at bounding box center [765, 270] width 92 height 15
paste input "1.606"
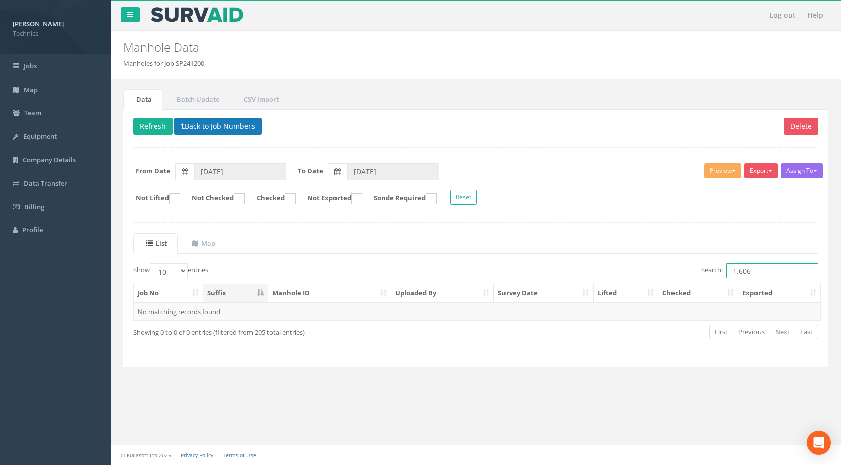
type input "1.606"
click at [211, 127] on button "Back to Job Numbers" at bounding box center [218, 126] width 88 height 17
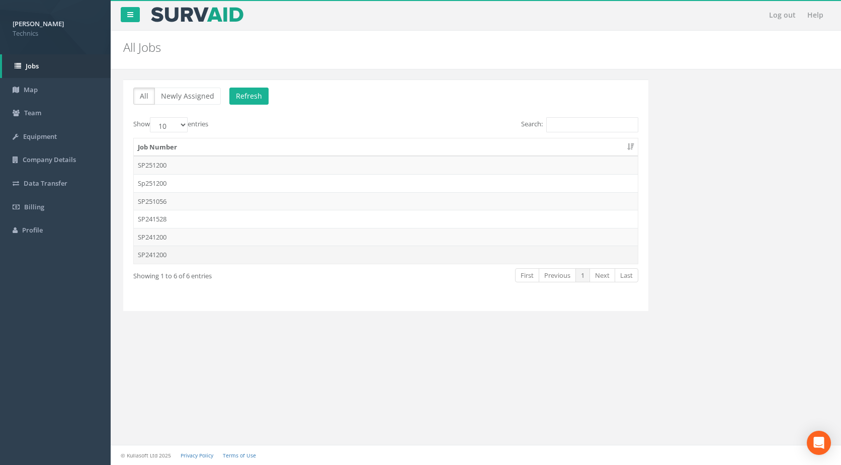
click at [155, 254] on td "SP241200" at bounding box center [386, 255] width 504 height 18
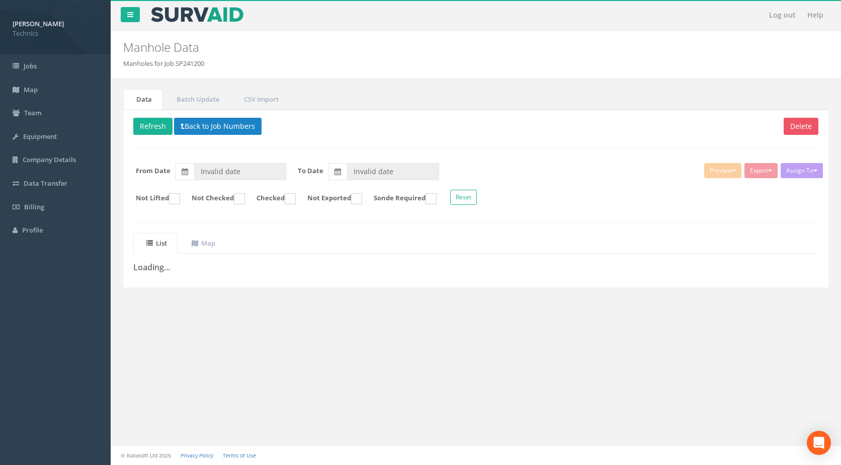
type input "[DATE]"
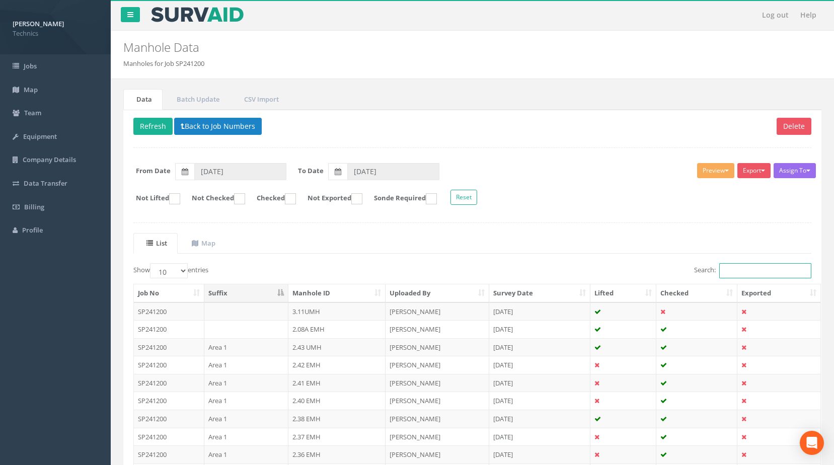
click at [734, 270] on input "Search:" at bounding box center [765, 270] width 92 height 15
paste input "1.606"
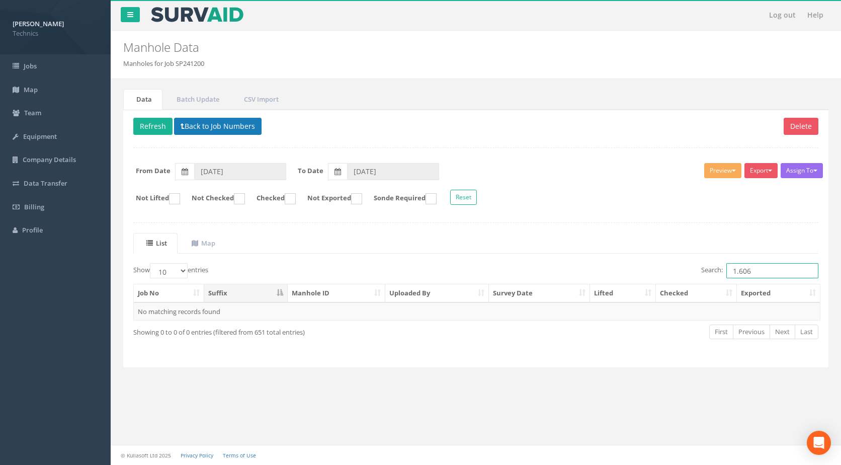
type input "1.606"
click at [224, 126] on button "Back to Job Numbers" at bounding box center [218, 126] width 88 height 17
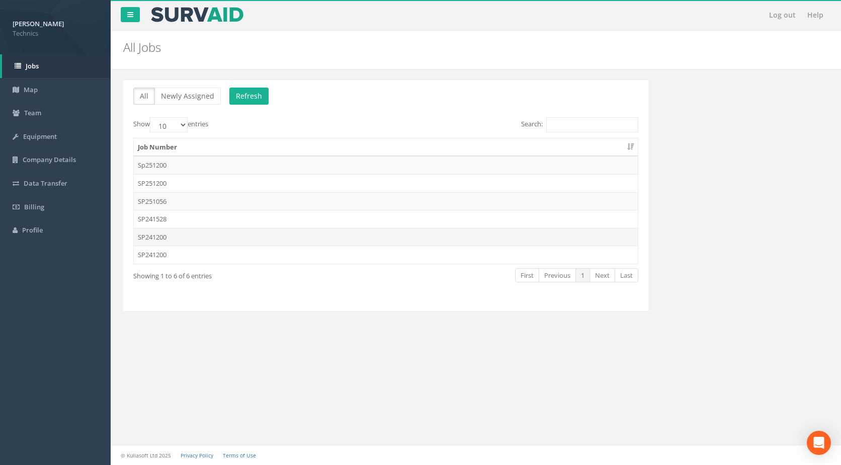
click at [162, 238] on td "SP241200" at bounding box center [386, 237] width 504 height 18
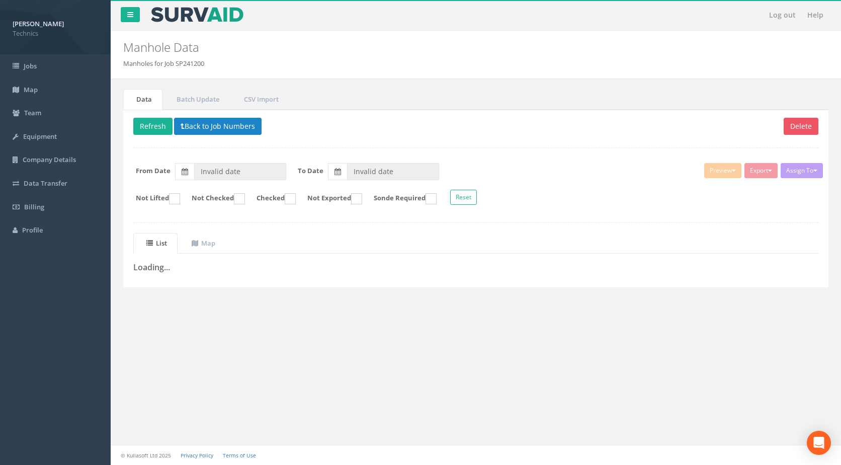
type input "[DATE]"
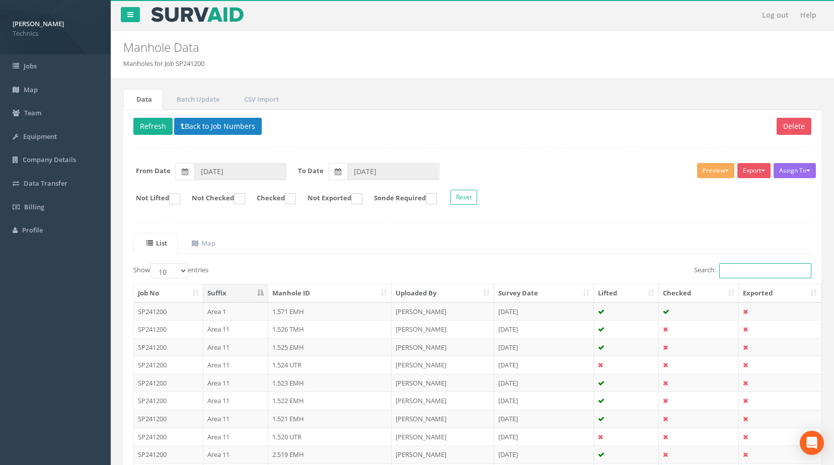
click at [736, 273] on input "Search:" at bounding box center [765, 270] width 92 height 15
paste input "1.606"
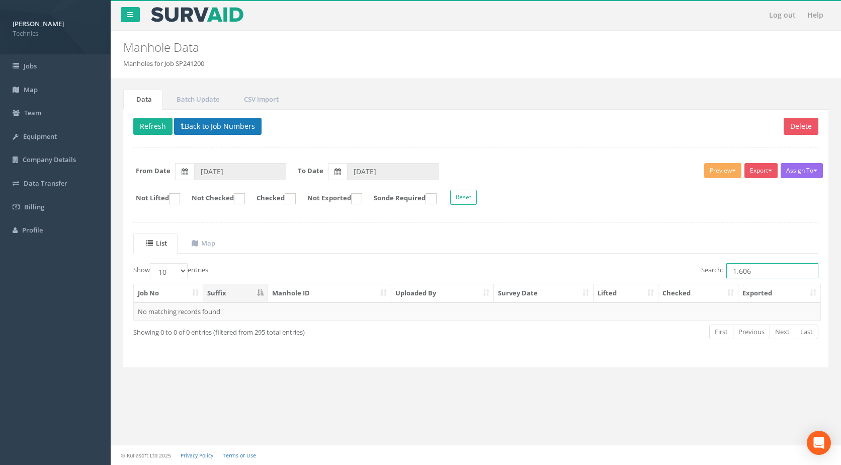
type input "1.606"
click at [225, 126] on button "Back to Job Numbers" at bounding box center [218, 126] width 88 height 17
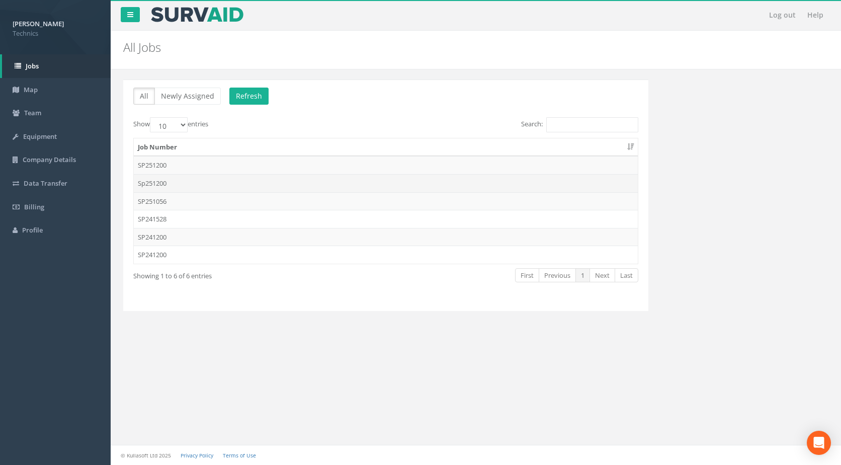
click at [158, 184] on td "Sp251200" at bounding box center [386, 183] width 504 height 18
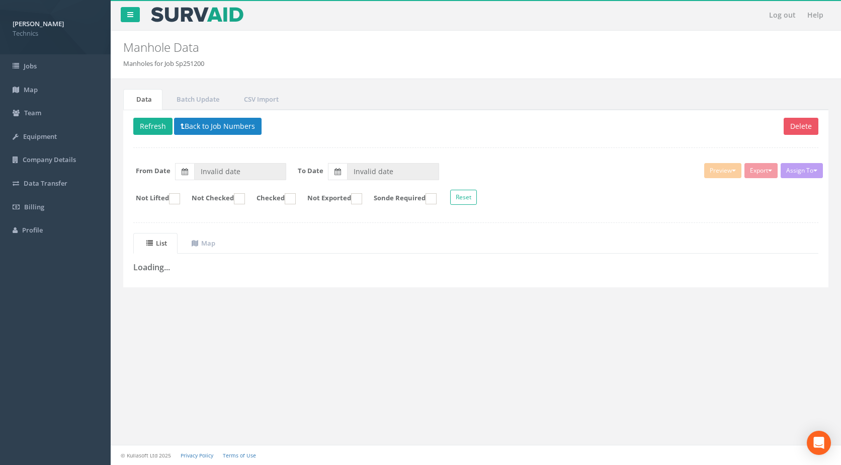
type input "[DATE]"
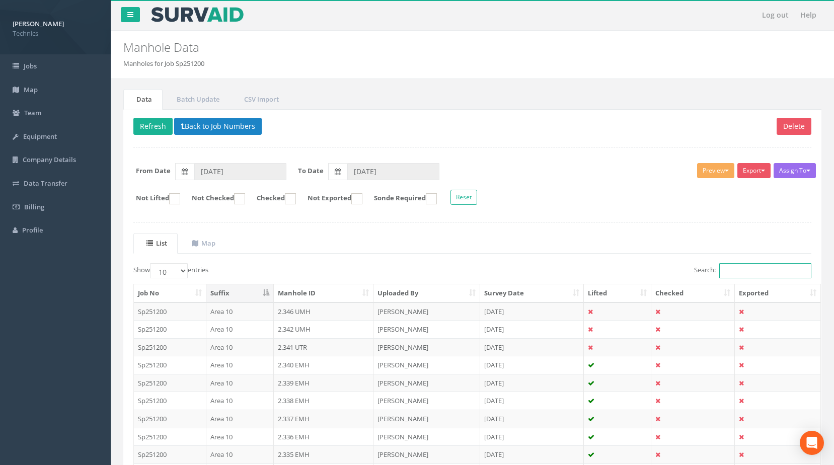
click at [729, 272] on input "Search:" at bounding box center [765, 270] width 92 height 15
paste input "1.606"
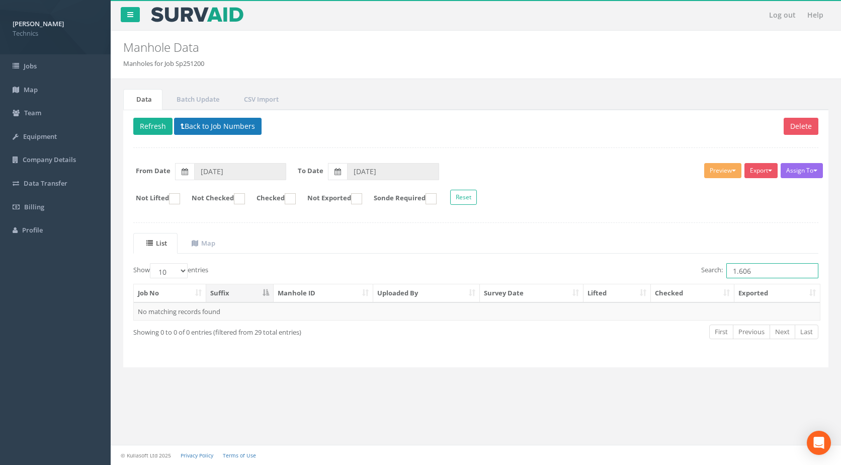
type input "1.606"
click at [202, 129] on button "Back to Job Numbers" at bounding box center [218, 126] width 88 height 17
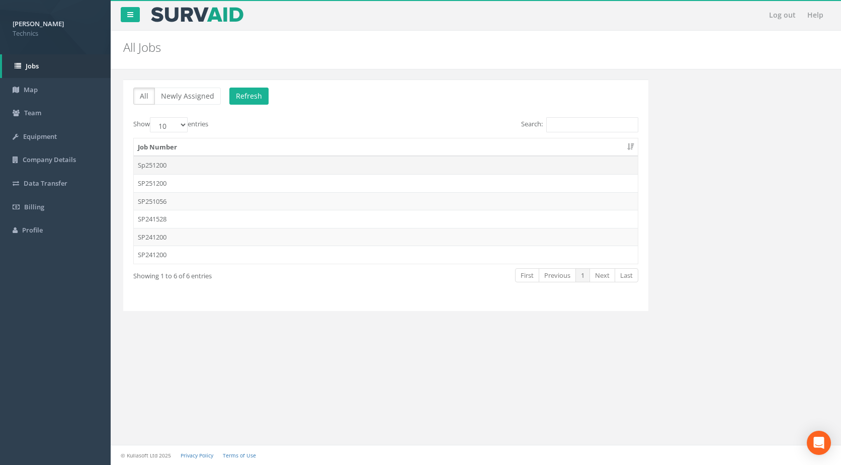
click at [165, 166] on td "Sp251200" at bounding box center [386, 165] width 504 height 18
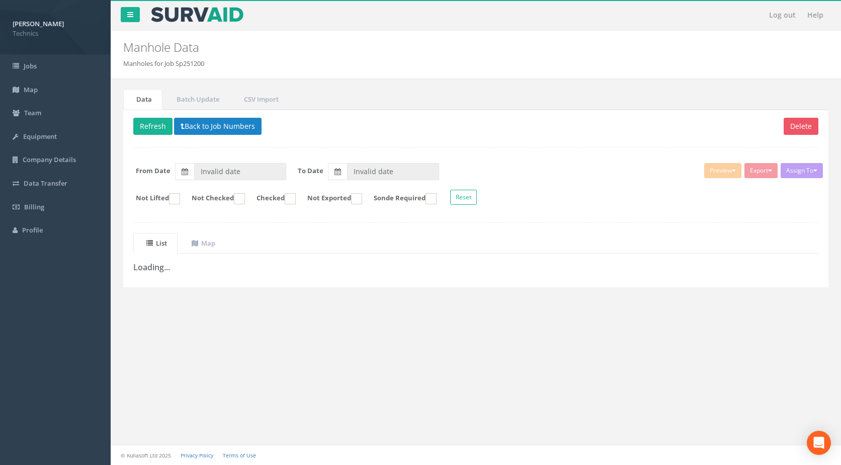
type input "[DATE]"
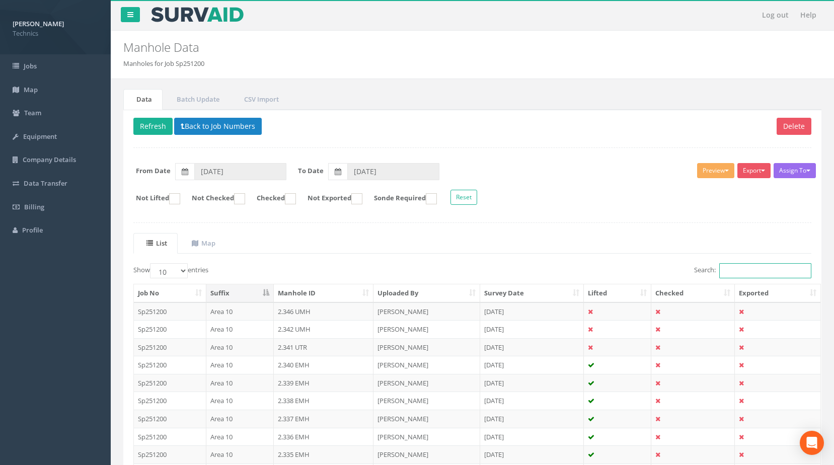
click at [750, 275] on input "Search:" at bounding box center [765, 270] width 92 height 15
paste input "1.606"
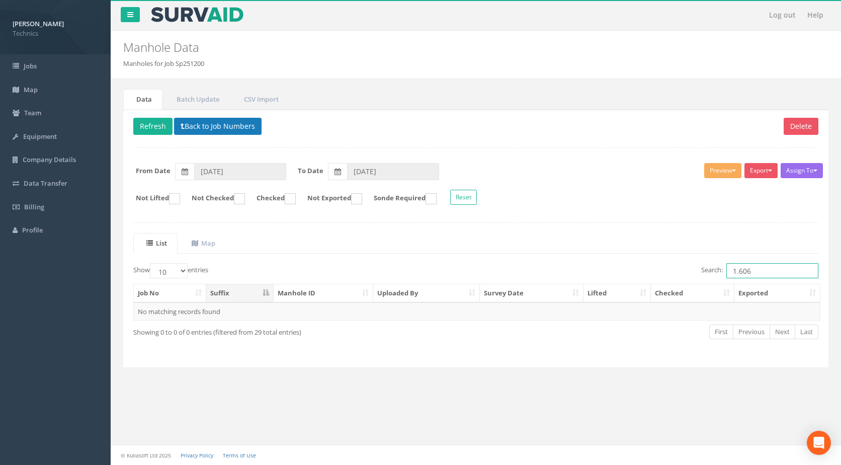
type input "1.606"
click at [214, 127] on button "Back to Job Numbers" at bounding box center [218, 126] width 88 height 17
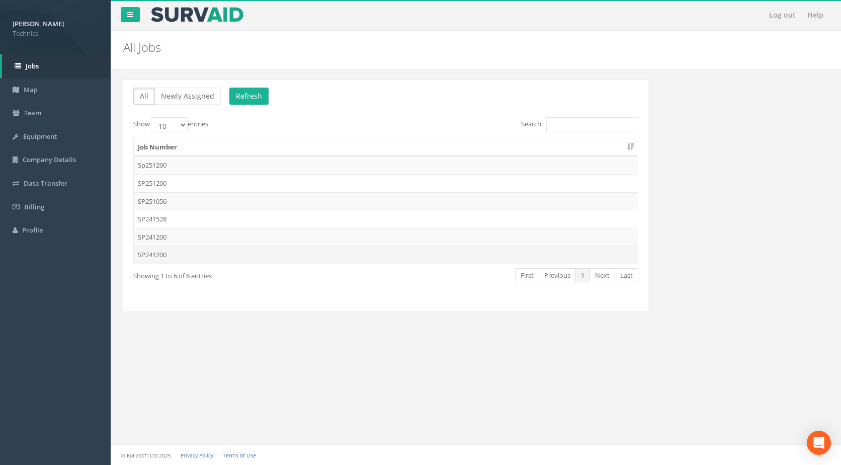
click at [151, 255] on td "SP241200" at bounding box center [386, 255] width 504 height 18
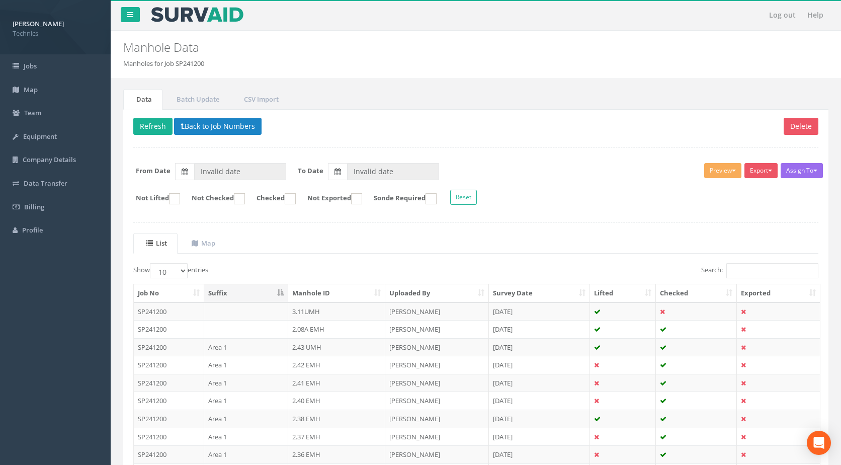
type input "[DATE]"
